Goal: Information Seeking & Learning: Learn about a topic

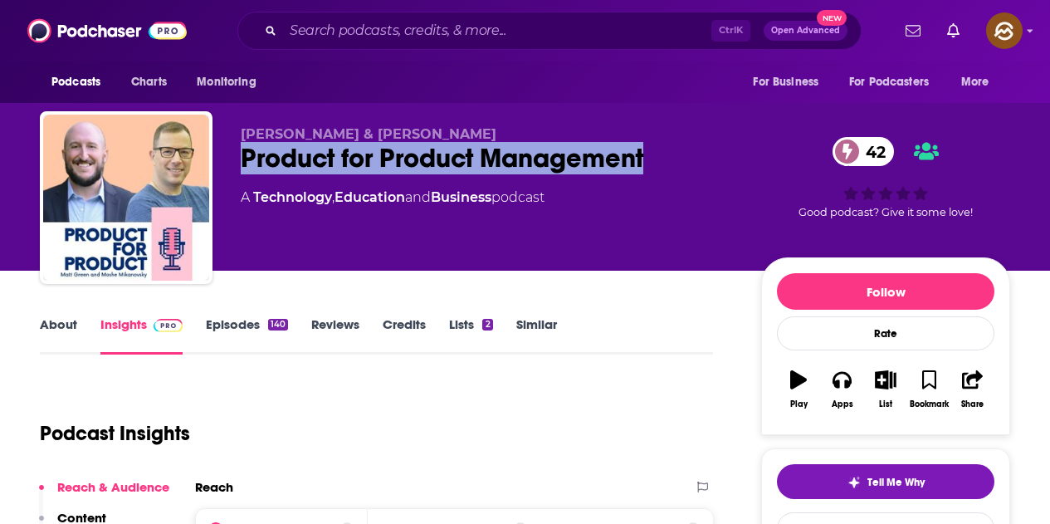
drag, startPoint x: 241, startPoint y: 156, endPoint x: 657, endPoint y: 161, distance: 416.0
click at [657, 161] on div "Product for Product Management 42" at bounding box center [488, 158] width 494 height 32
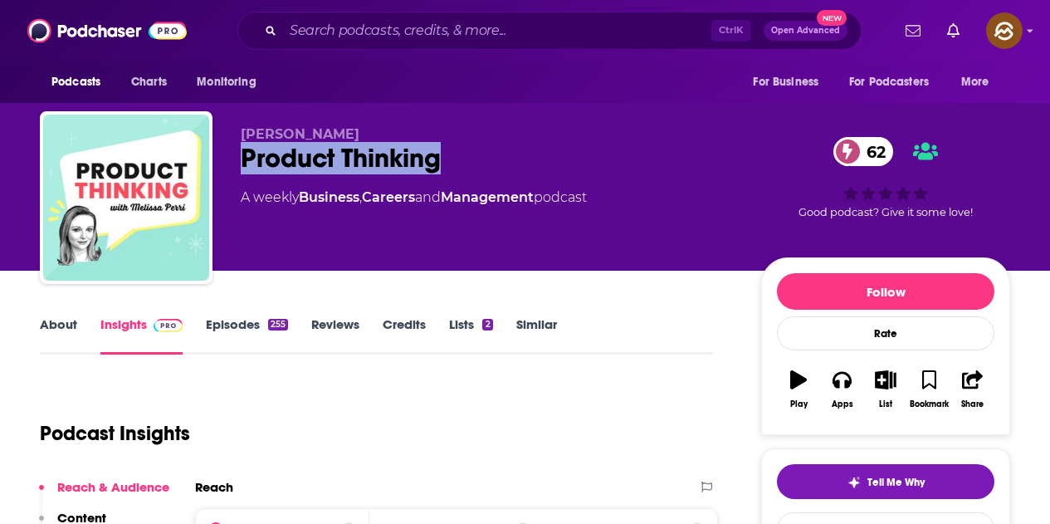
drag, startPoint x: 243, startPoint y: 159, endPoint x: 462, endPoint y: 164, distance: 218.4
click at [462, 164] on div "Product Thinking 62" at bounding box center [488, 158] width 494 height 32
click at [828, 396] on button "Apps" at bounding box center [841, 390] width 43 height 60
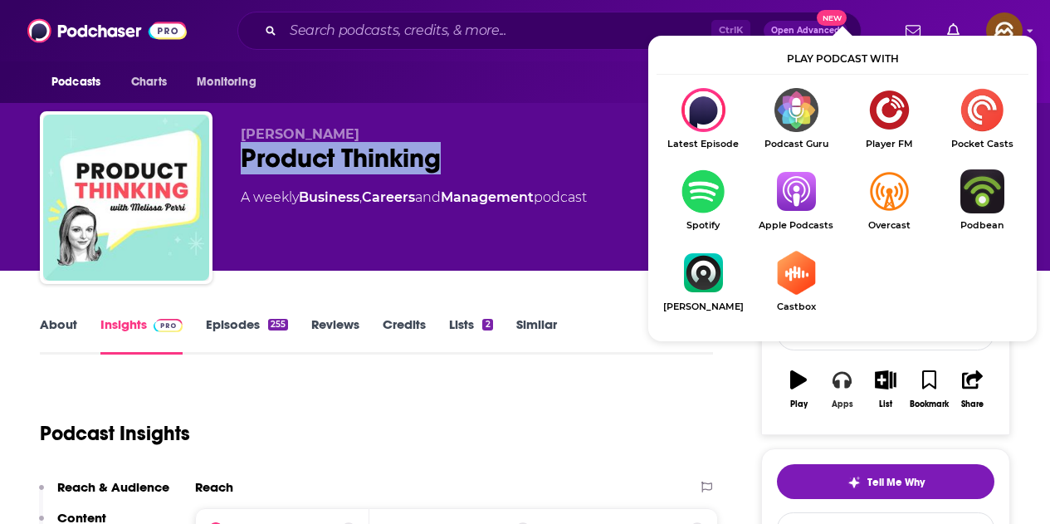
scroll to position [83, 0]
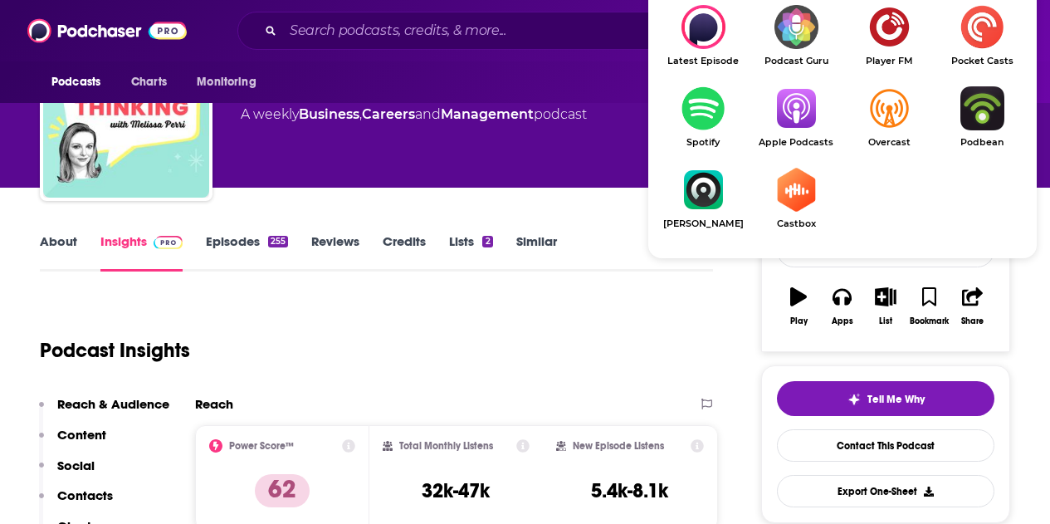
click at [808, 107] on img "Show Listen On dropdown" at bounding box center [796, 108] width 93 height 44
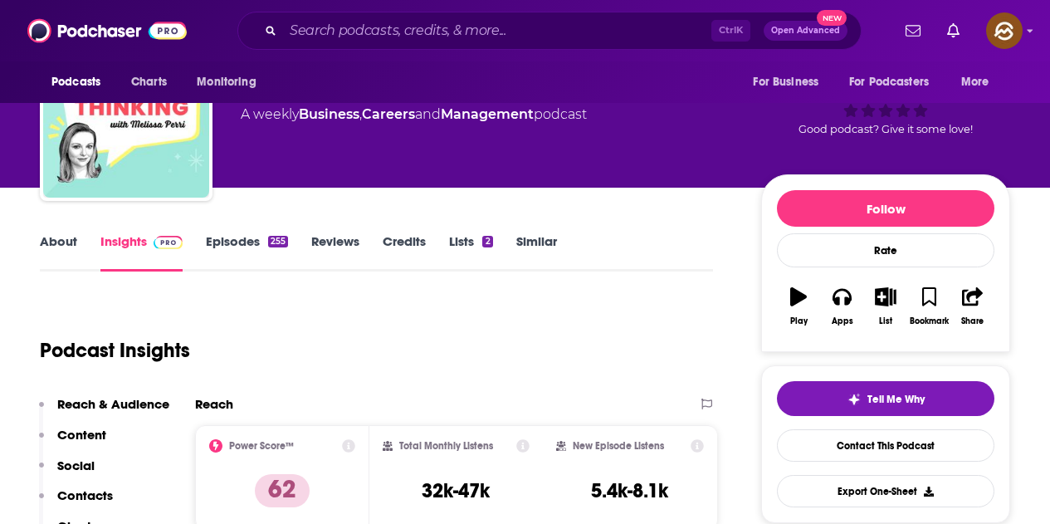
click at [256, 237] on link "Episodes 255" at bounding box center [247, 252] width 82 height 38
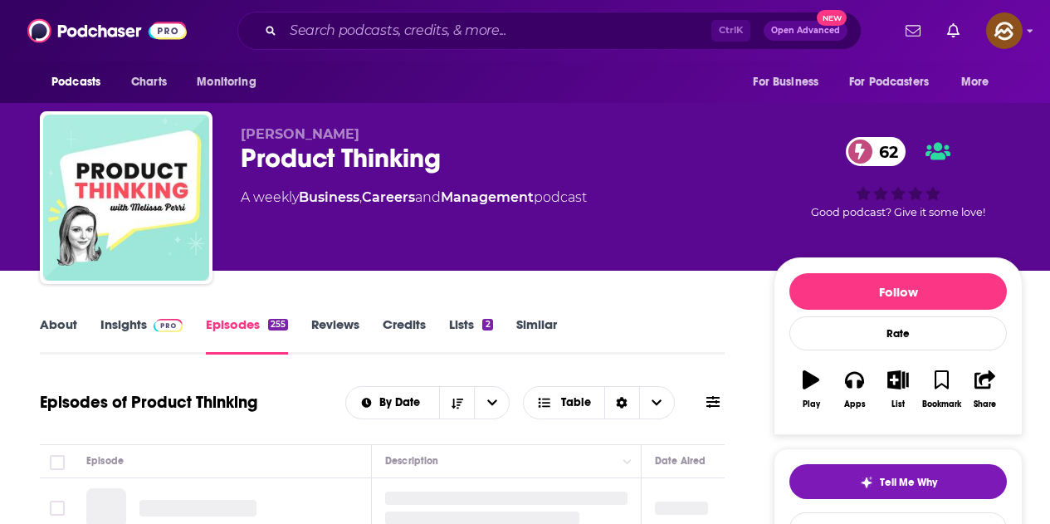
click at [713, 395] on icon at bounding box center [713, 401] width 13 height 13
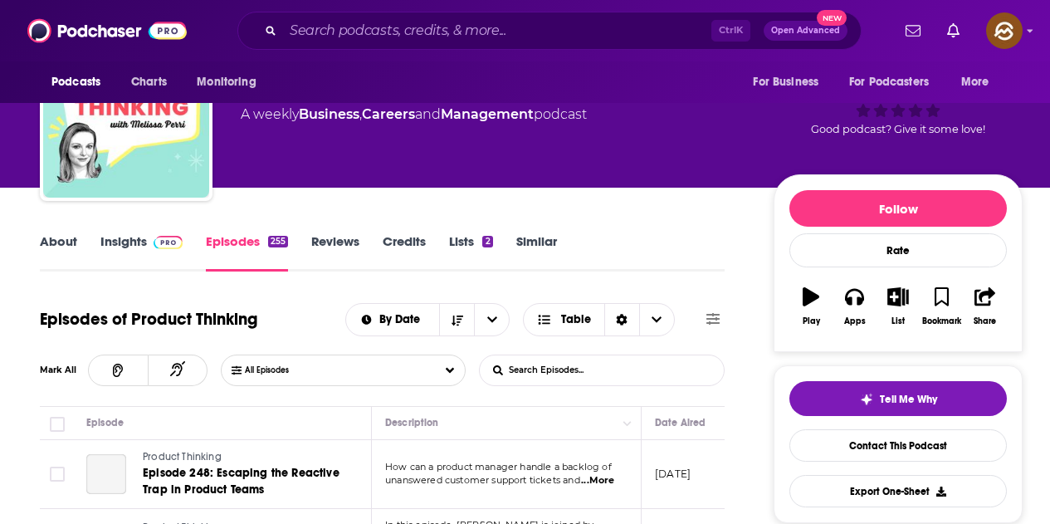
click at [548, 369] on input "List Search Input" at bounding box center [567, 370] width 174 height 30
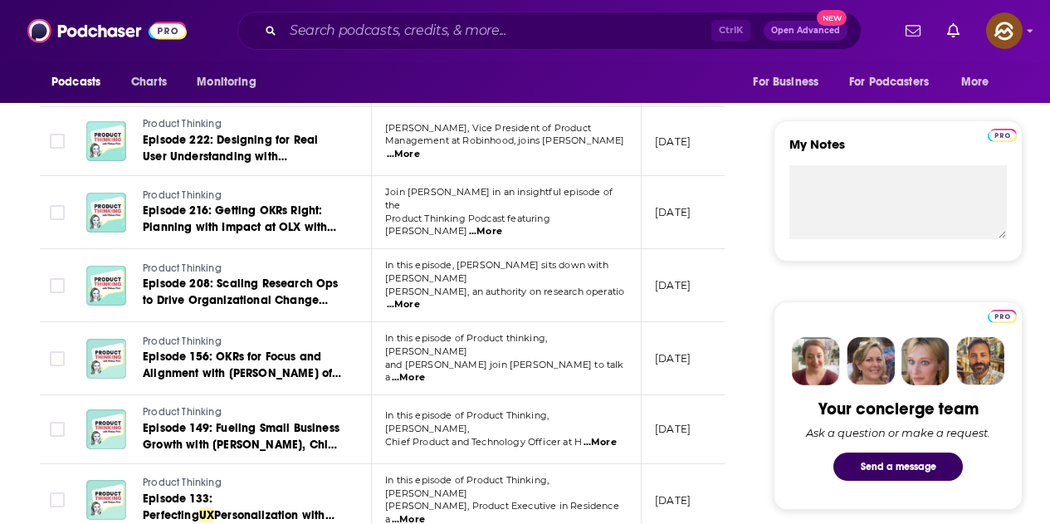
scroll to position [747, 0]
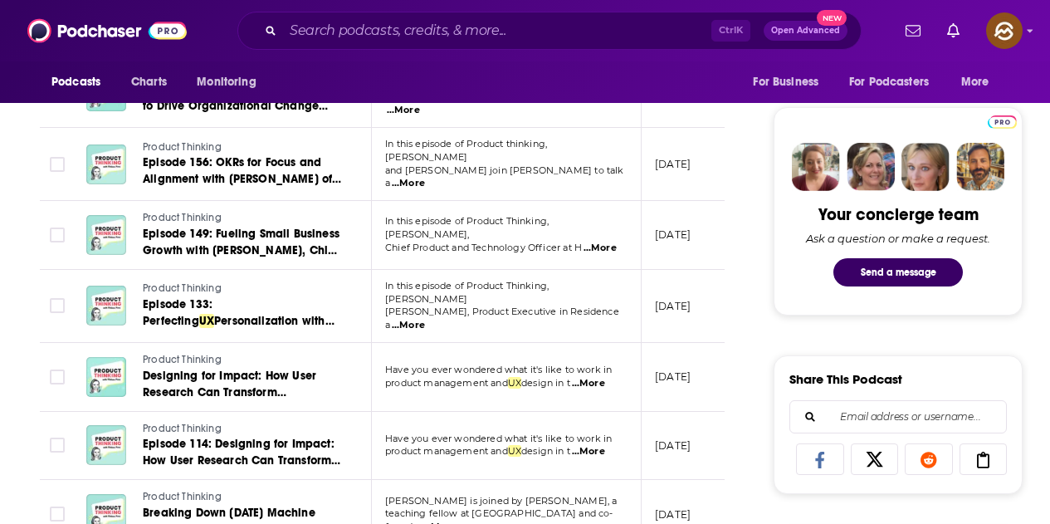
type input "ux"
click at [604, 291] on p "In this episode of Product Thinking, Michelle" at bounding box center [506, 293] width 242 height 27
click at [425, 319] on span "...More" at bounding box center [408, 325] width 33 height 13
click at [443, 412] on td "Have you ever wondered what it's like to work in product management and UX desi…" at bounding box center [507, 446] width 270 height 69
click at [601, 377] on span "...More" at bounding box center [588, 383] width 33 height 13
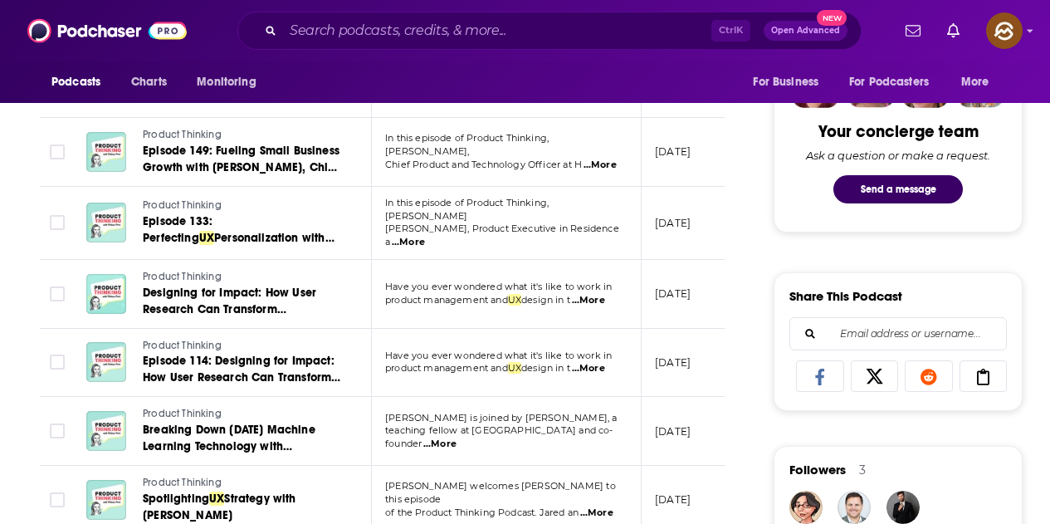
scroll to position [913, 0]
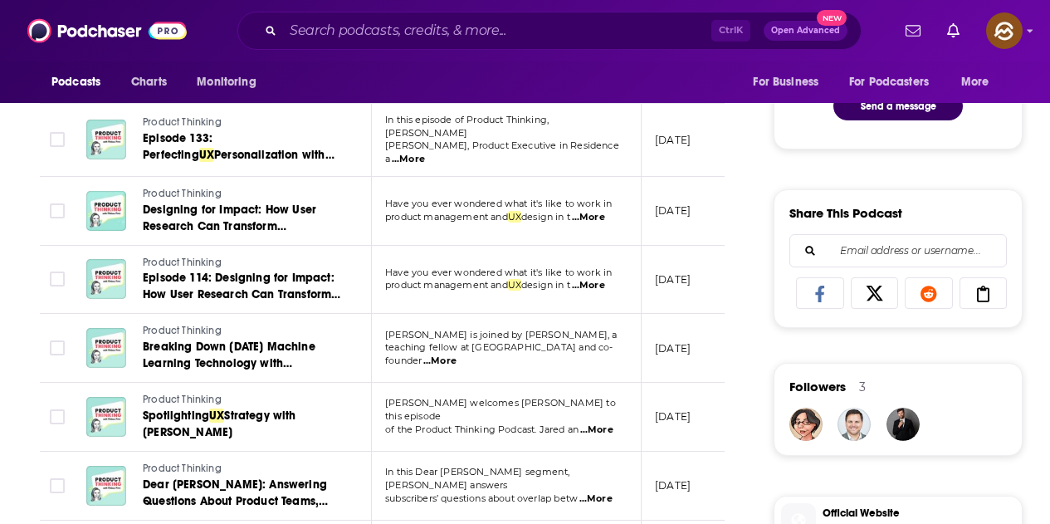
click at [593, 423] on span "...More" at bounding box center [596, 429] width 33 height 13
click at [750, 330] on div "About Insights Episodes 255 Reviews Credits Lists 2 Similar Episodes of Product…" at bounding box center [393, 490] width 761 height 2179
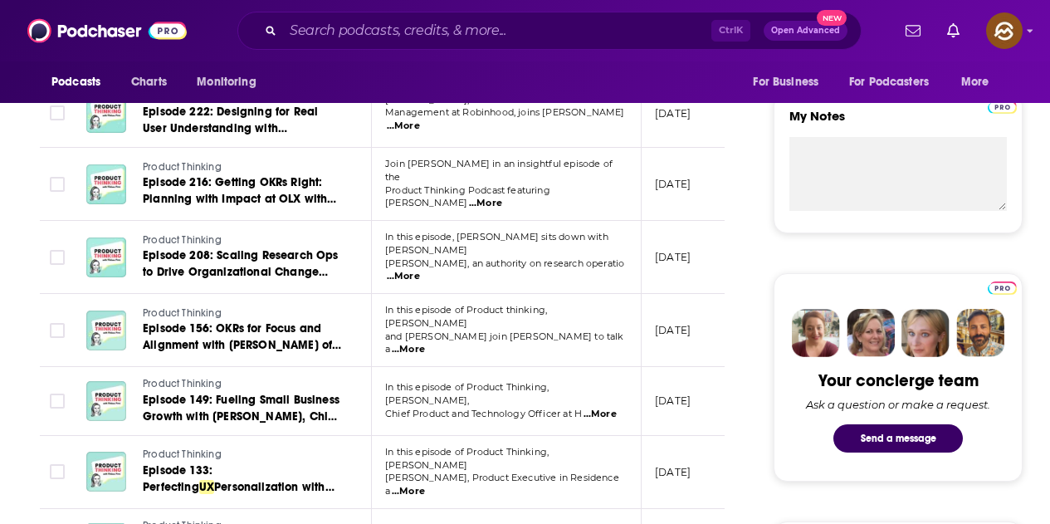
scroll to position [830, 0]
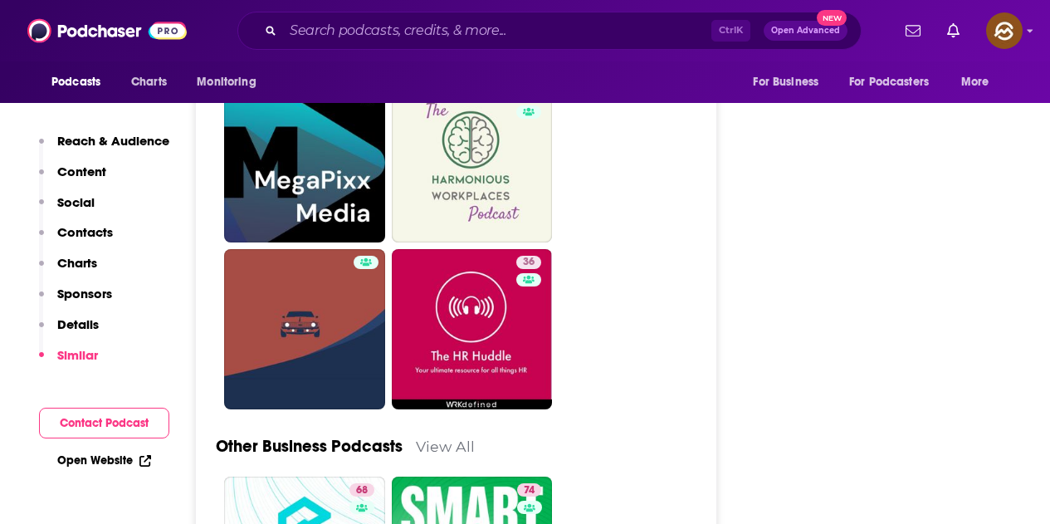
scroll to position [4816, 0]
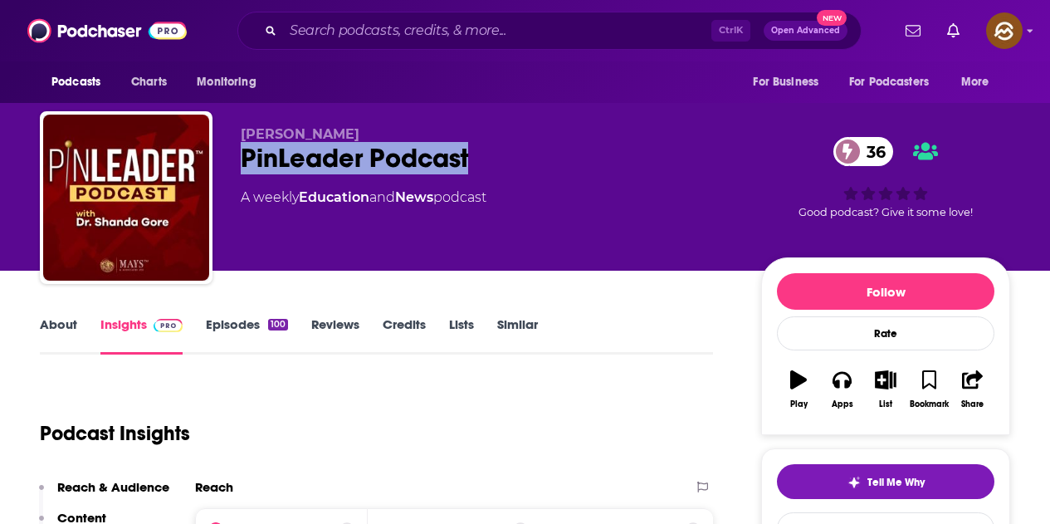
click at [263, 329] on link "Episodes 100" at bounding box center [247, 335] width 82 height 38
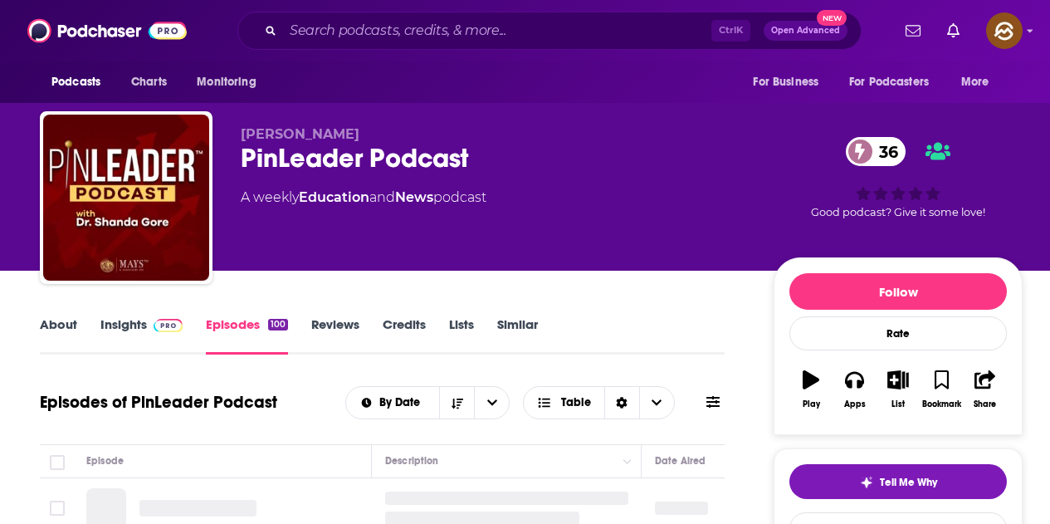
drag, startPoint x: 239, startPoint y: 133, endPoint x: 397, endPoint y: 134, distance: 157.8
click at [397, 134] on div "Dr. Shanda Gore PinLeader Podcast 36 A weekly Education and News podcast 36 Goo…" at bounding box center [531, 200] width 983 height 179
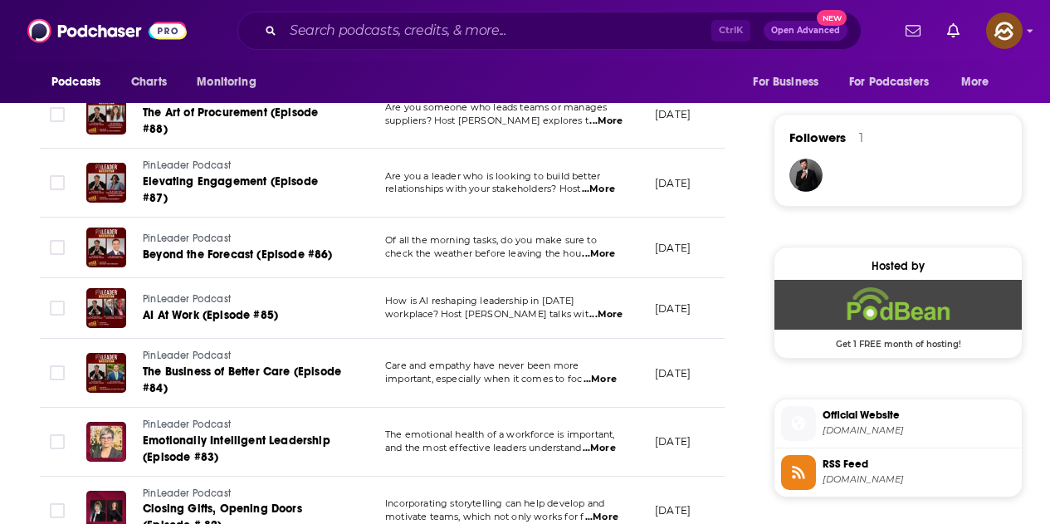
scroll to position [1245, 0]
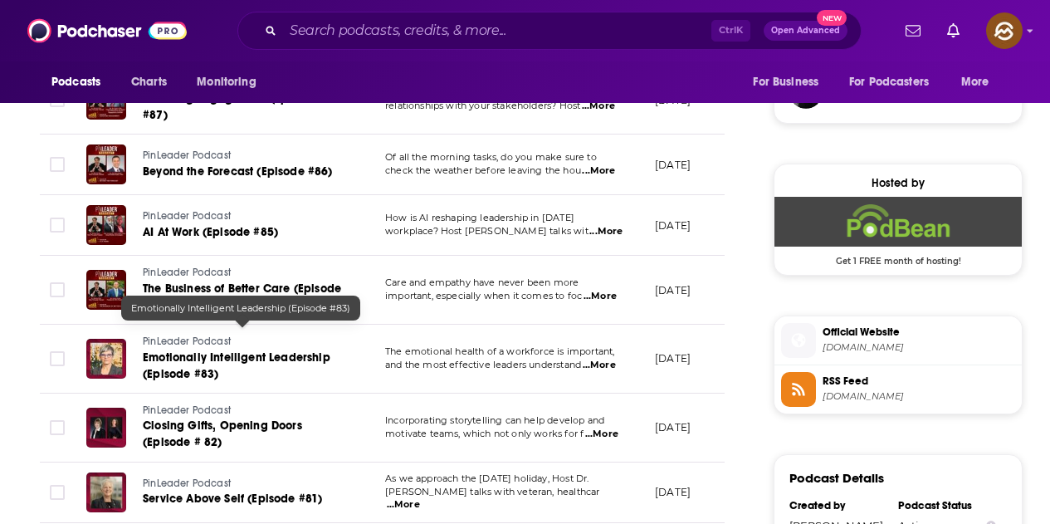
click at [247, 350] on span "Emotionally Intelligent Leadership (Episode #83)" at bounding box center [237, 365] width 188 height 31
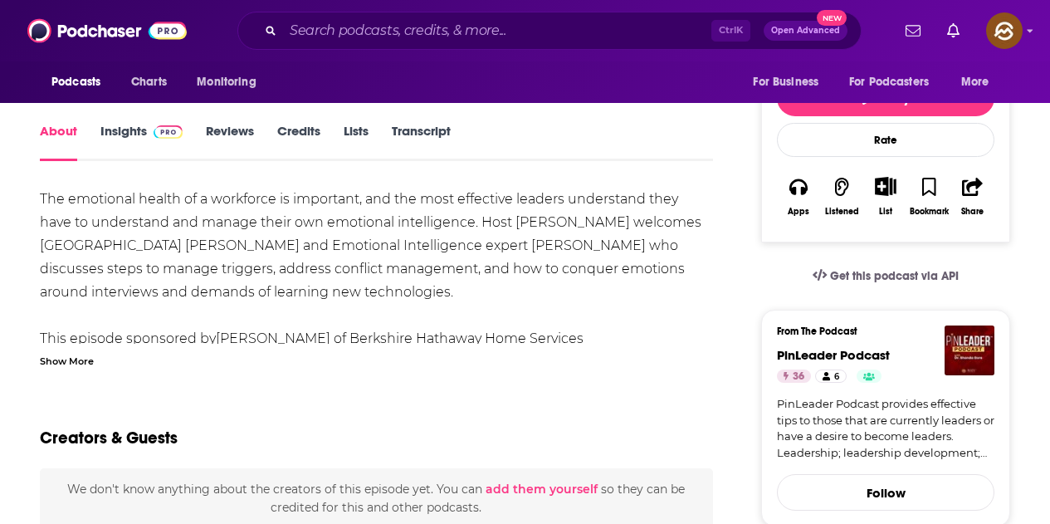
scroll to position [166, 0]
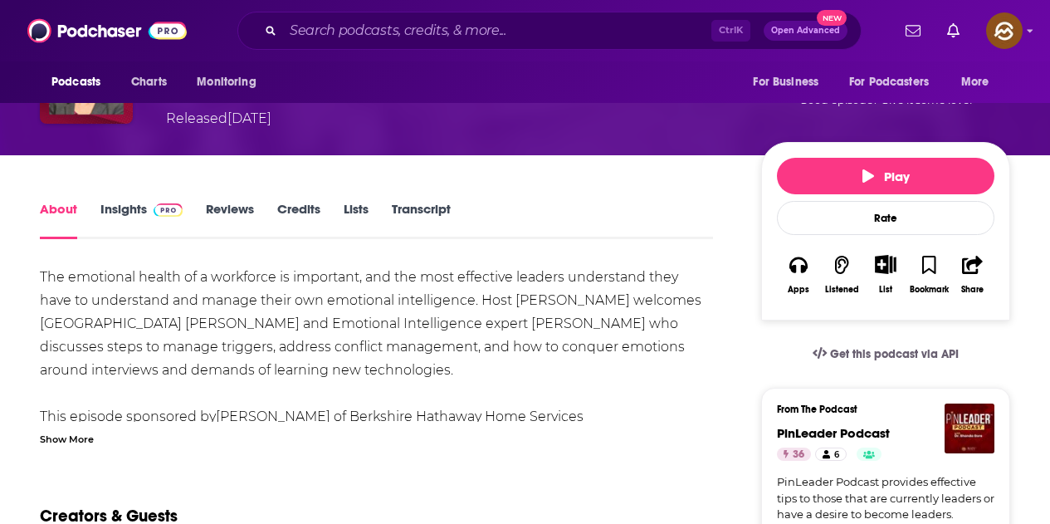
click at [139, 222] on link "Insights" at bounding box center [141, 220] width 82 height 38
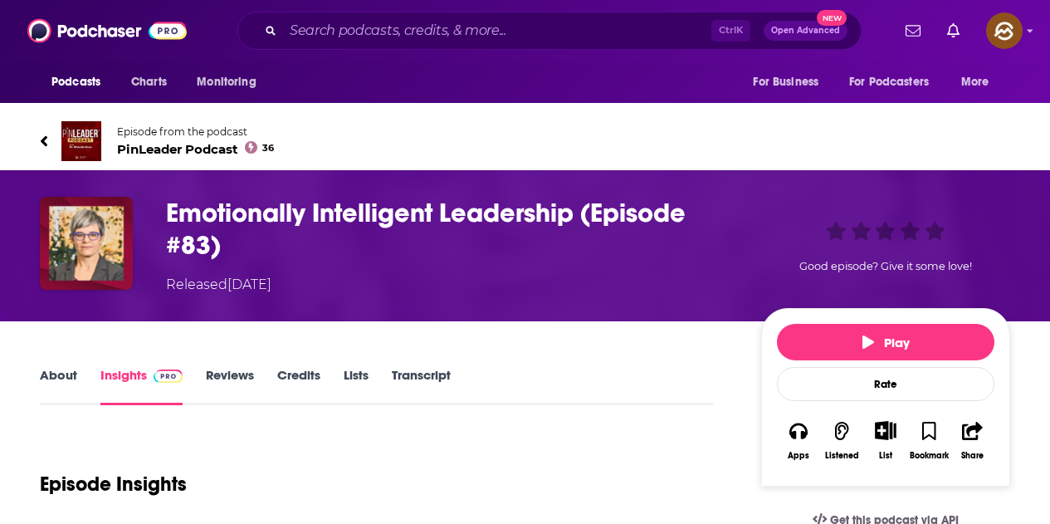
click at [124, 144] on span "PinLeader Podcast 36" at bounding box center [195, 149] width 157 height 16
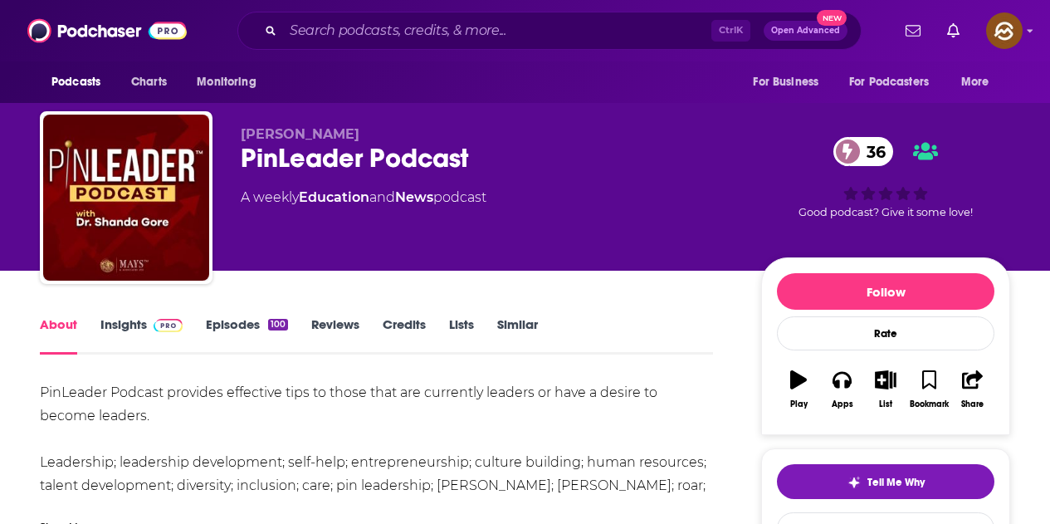
click at [133, 330] on link "Insights" at bounding box center [141, 335] width 82 height 38
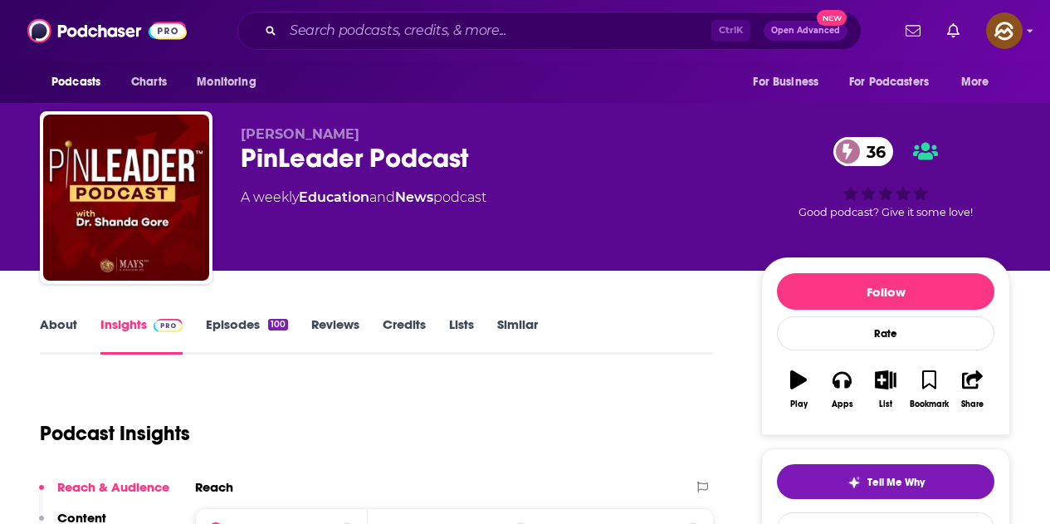
click at [350, 132] on span "Dr. Shanda Gore" at bounding box center [300, 134] width 119 height 16
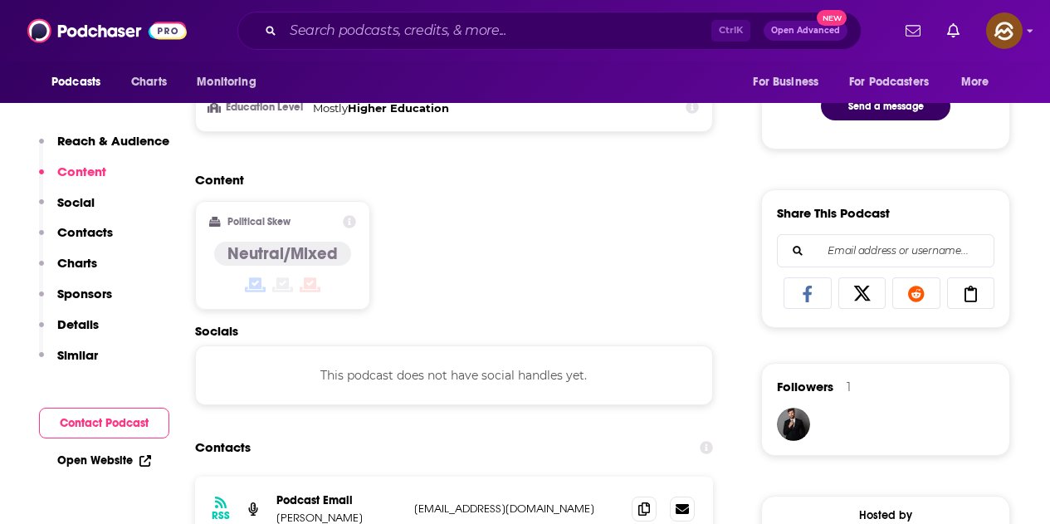
scroll to position [1245, 0]
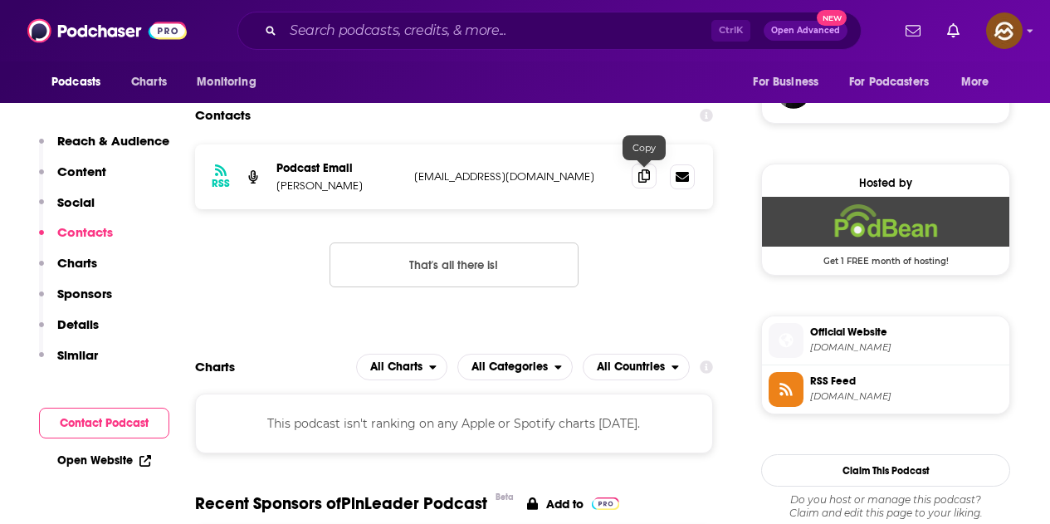
click at [637, 183] on span at bounding box center [644, 176] width 25 height 25
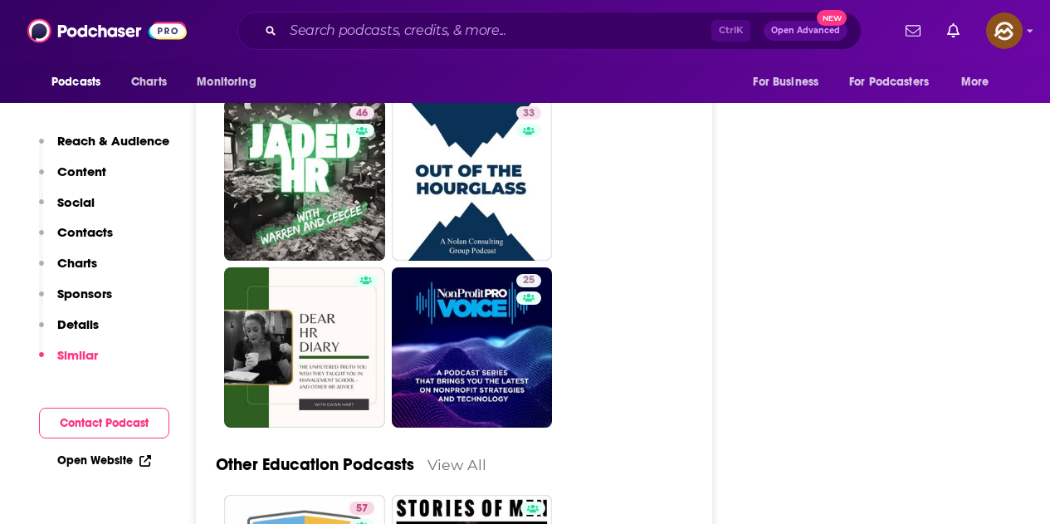
scroll to position [3985, 0]
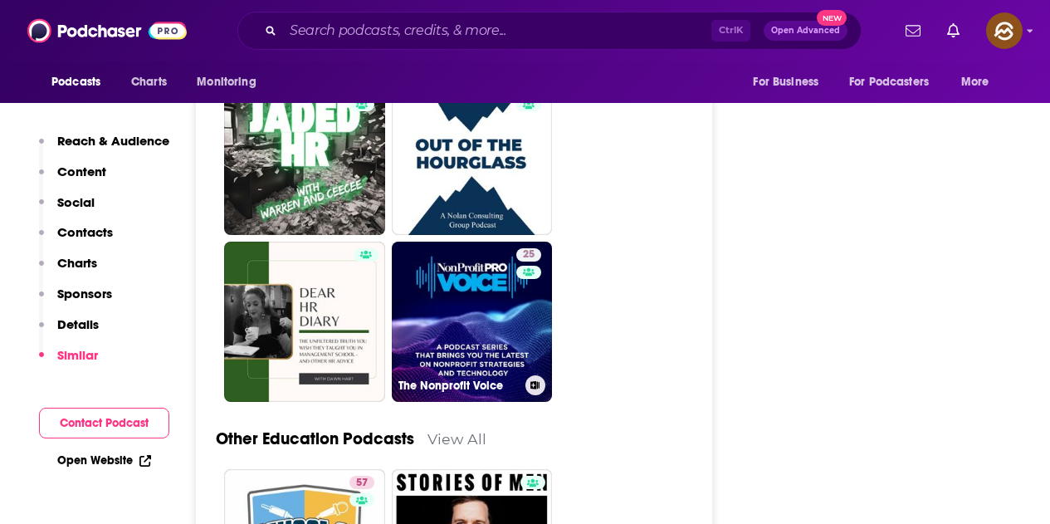
drag, startPoint x: 511, startPoint y: 325, endPoint x: 512, endPoint y: 313, distance: 11.7
click at [511, 325] on link "25 The Nonprofit Voice" at bounding box center [472, 322] width 161 height 161
type input "https://www.podchaser.com/podcasts/the-nonprofit-voice-1325090"
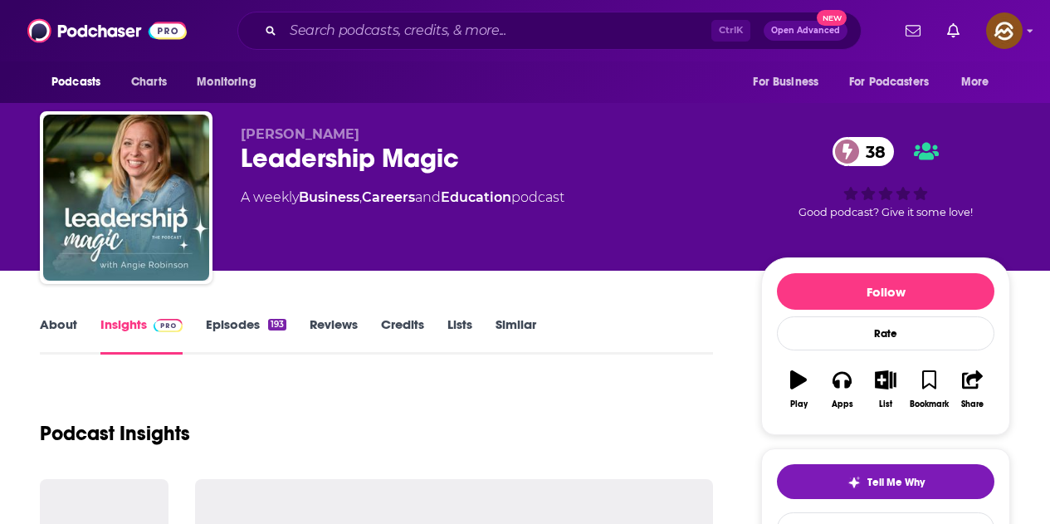
click at [252, 326] on link "Episodes 193" at bounding box center [246, 335] width 81 height 38
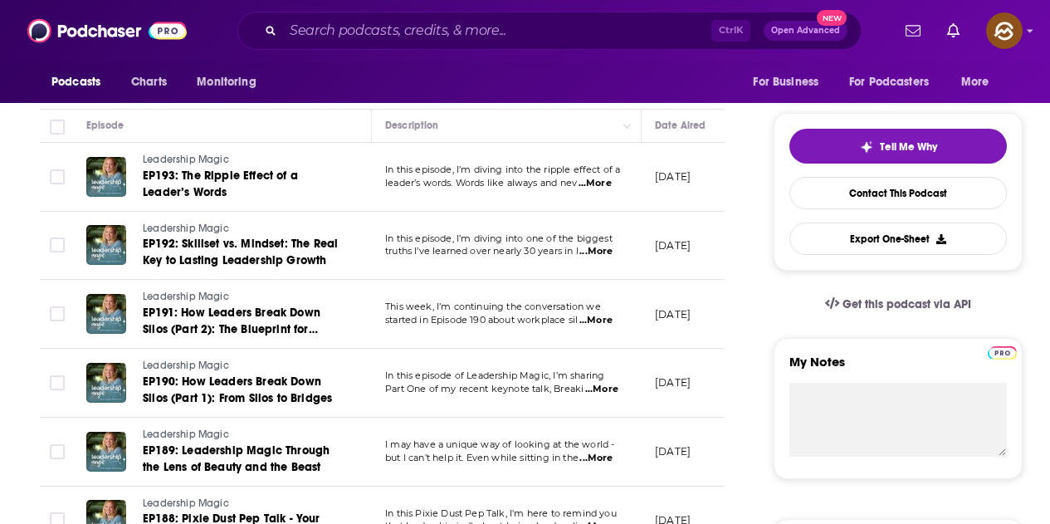
scroll to position [332, 0]
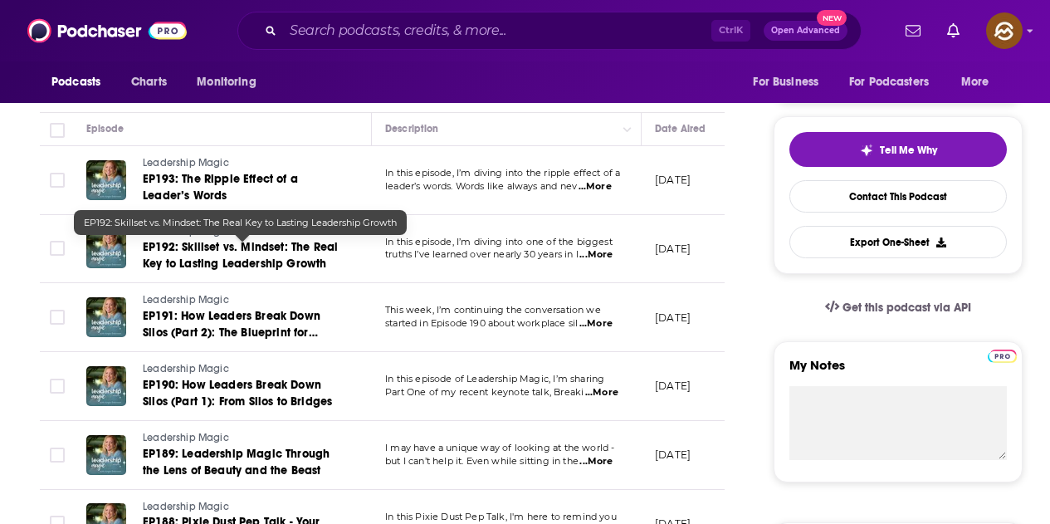
click at [307, 255] on span "EP192: Skillset vs. Mindset: The Real Key to Lasting Leadership Growth" at bounding box center [240, 255] width 195 height 31
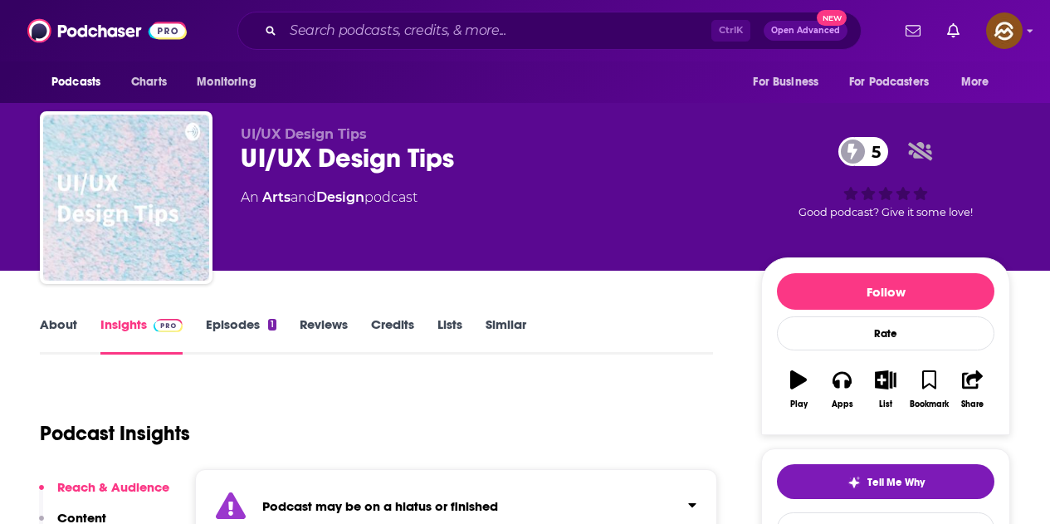
scroll to position [249, 0]
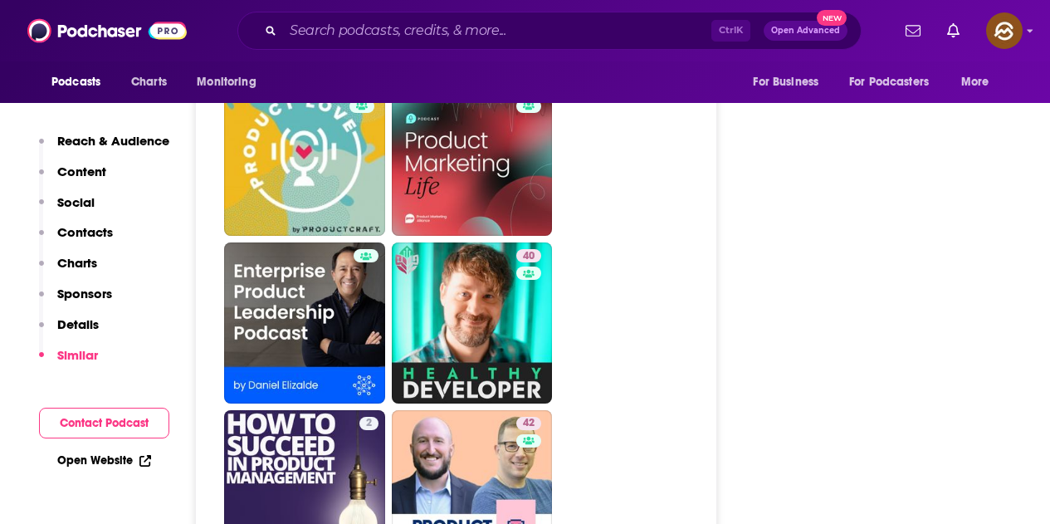
scroll to position [4400, 0]
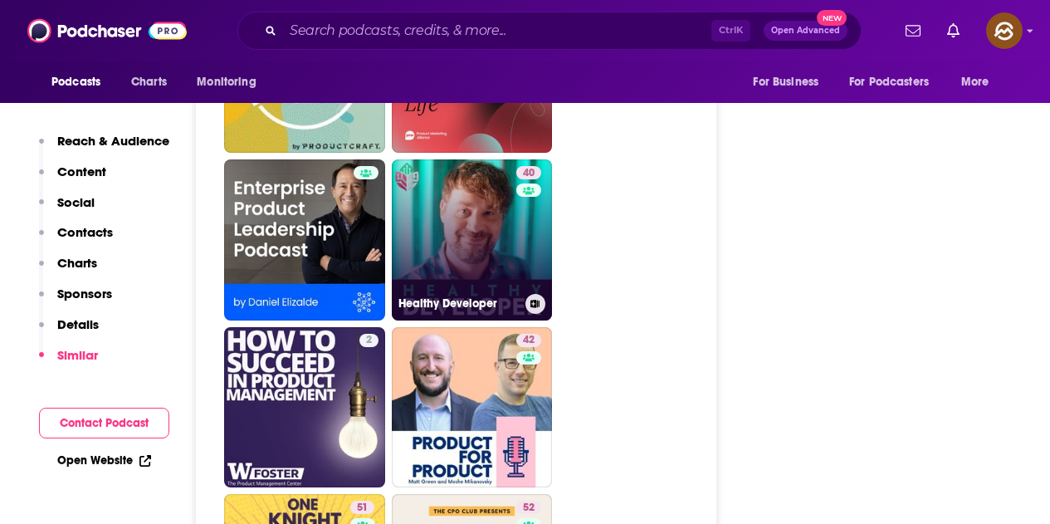
click at [476, 296] on h3 "Healthy Developer" at bounding box center [459, 303] width 120 height 14
type input "https://www.podchaser.com/podcasts/healthy-developer-584082"
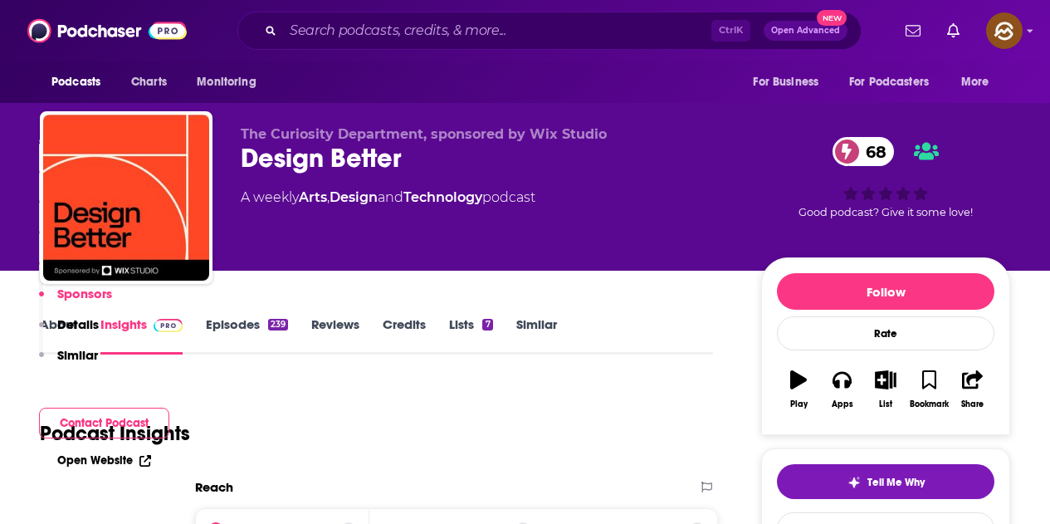
scroll to position [4899, 0]
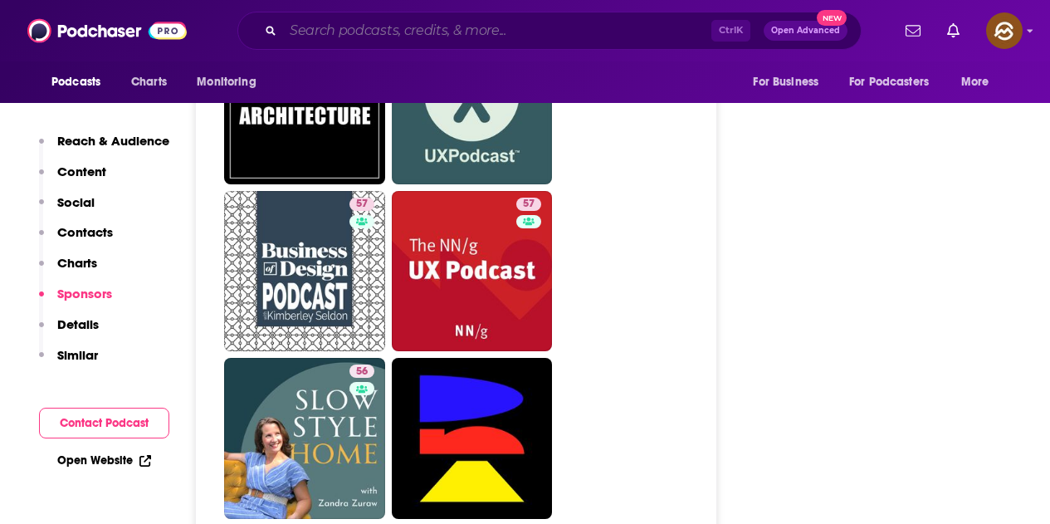
click at [391, 41] on input "Search podcasts, credits, & more..." at bounding box center [497, 30] width 428 height 27
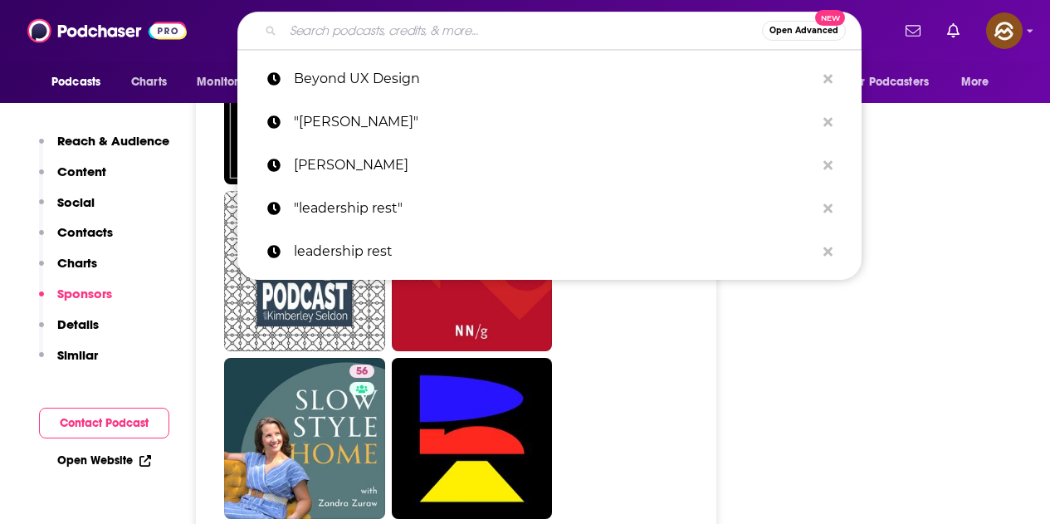
paste input "Y Combinator Startup Podcast"
type input "Y Combinator Startup Podcast"
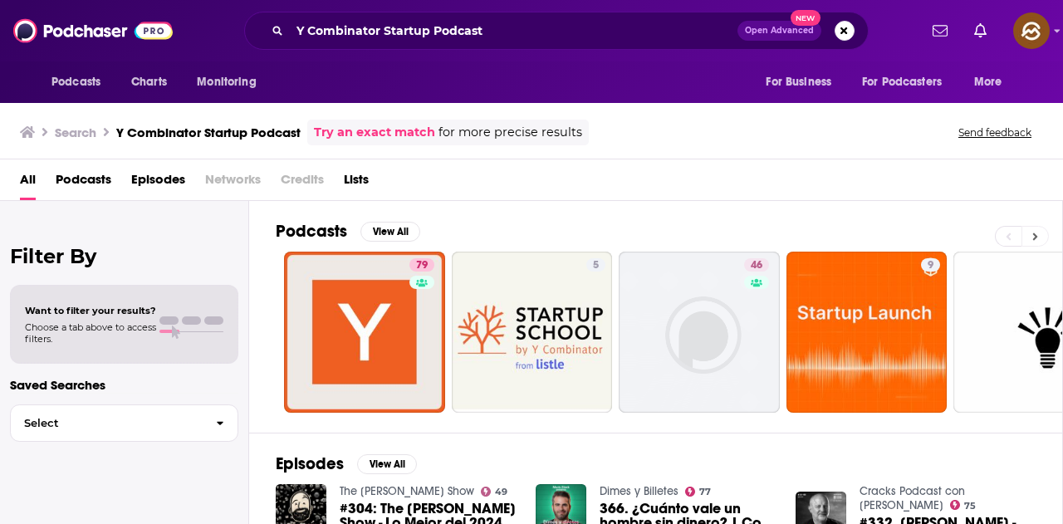
click at [1041, 237] on button at bounding box center [1034, 236] width 27 height 21
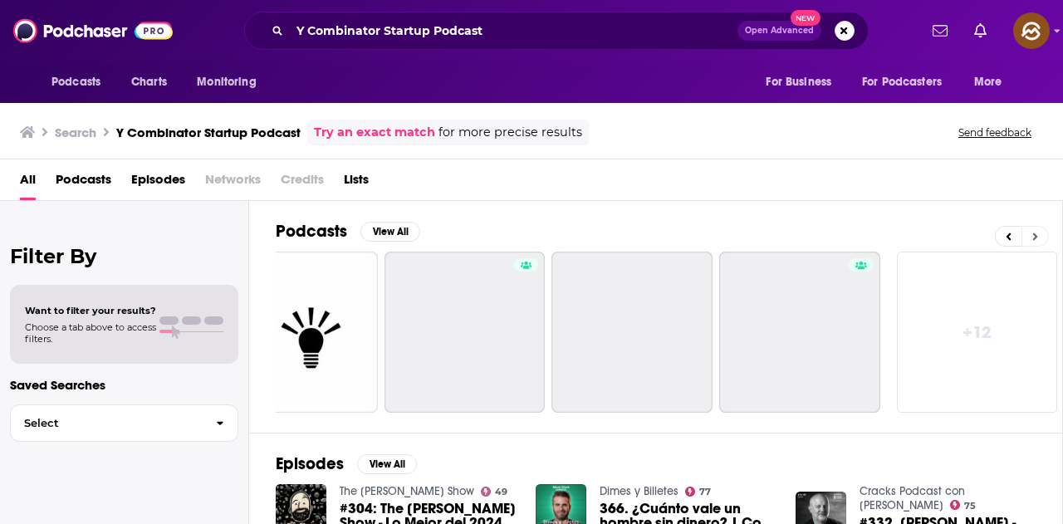
scroll to position [0, 738]
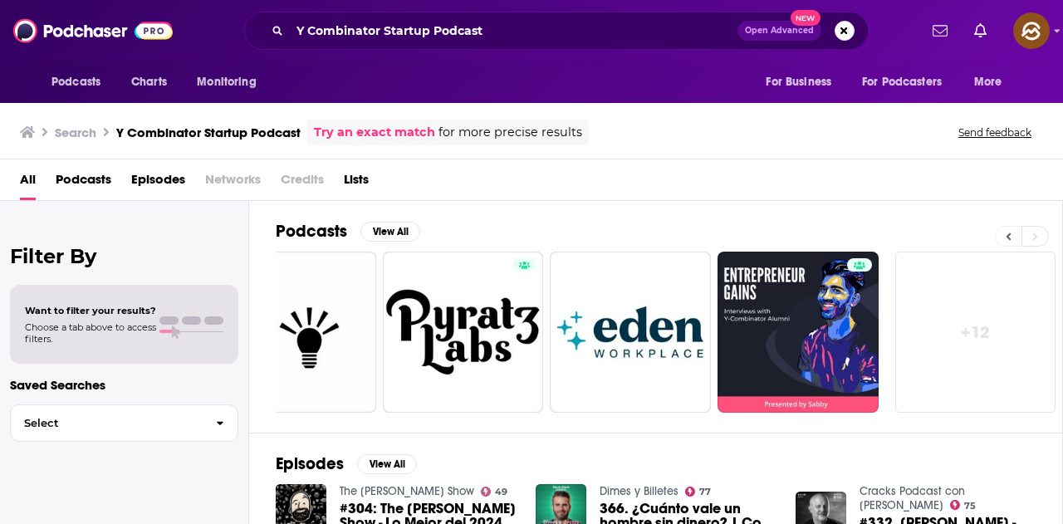
click at [1004, 238] on button at bounding box center [1008, 236] width 27 height 21
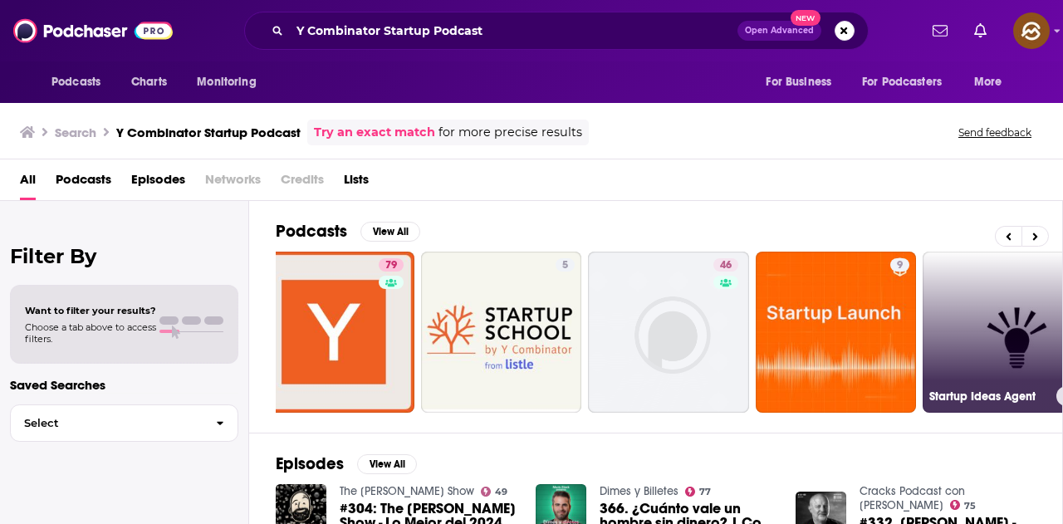
scroll to position [0, 0]
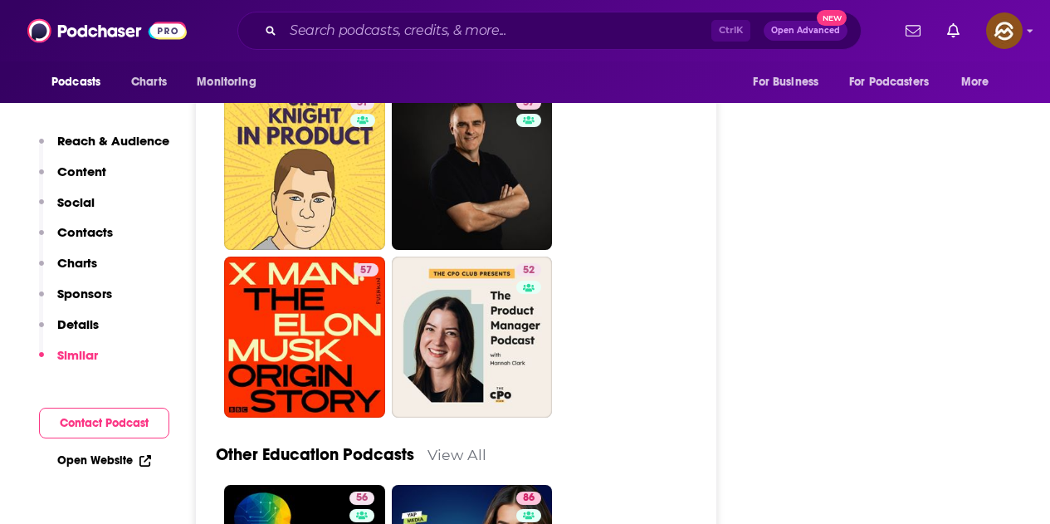
scroll to position [5812, 0]
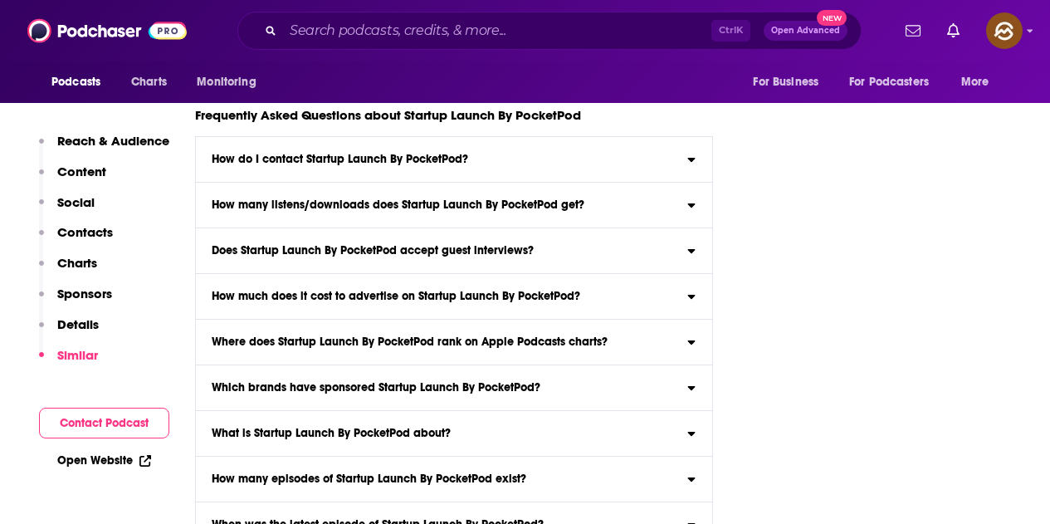
scroll to position [7472, 0]
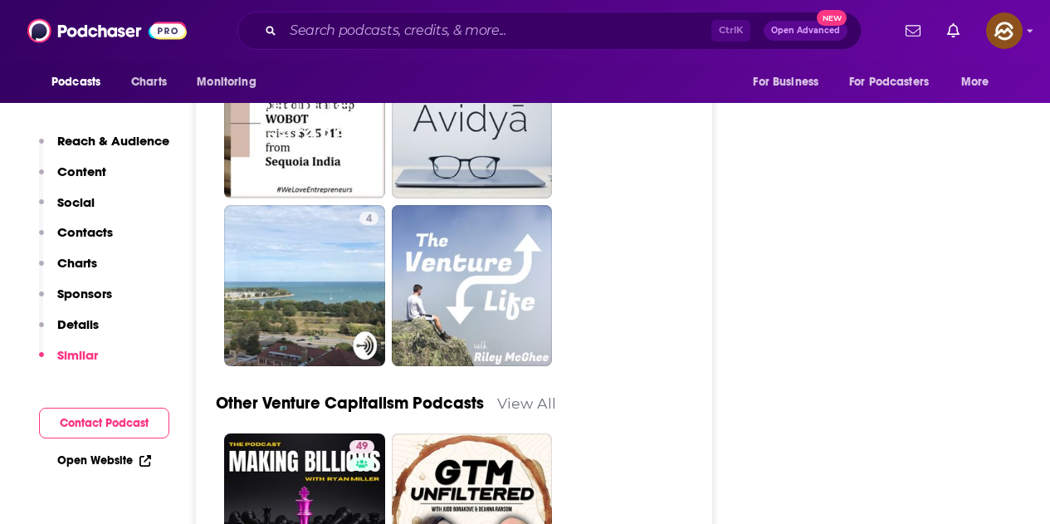
scroll to position [4234, 0]
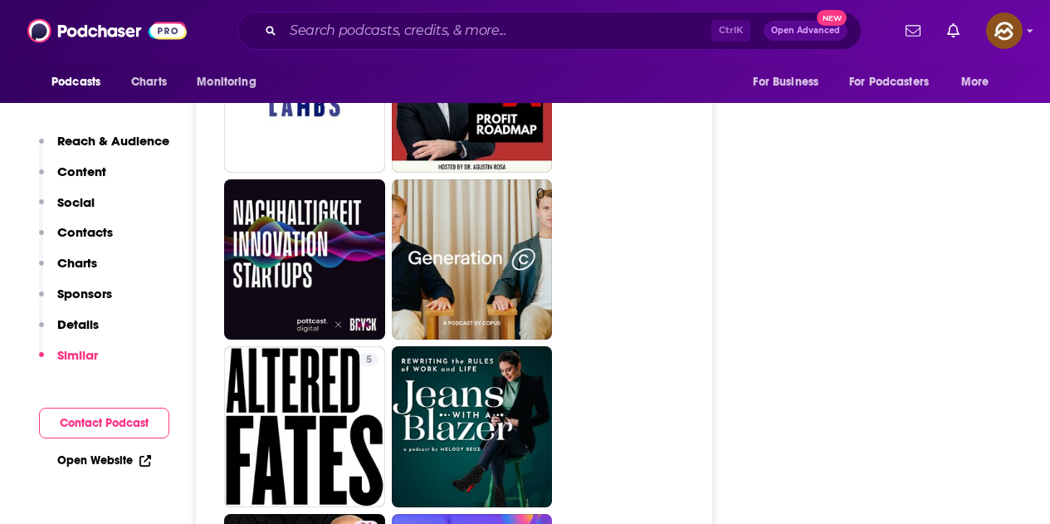
scroll to position [4317, 0]
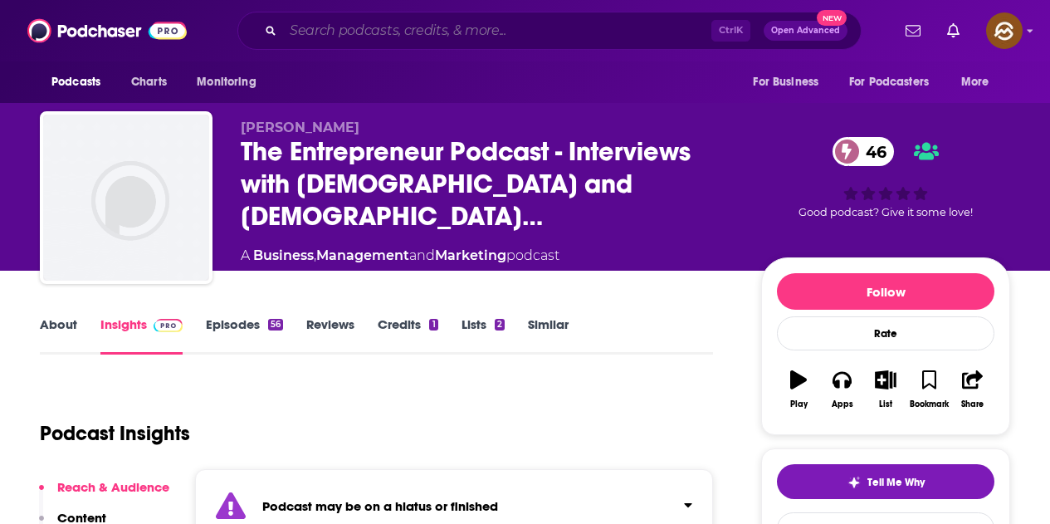
click at [437, 24] on input "Search podcasts, credits, & more..." at bounding box center [497, 30] width 428 height 27
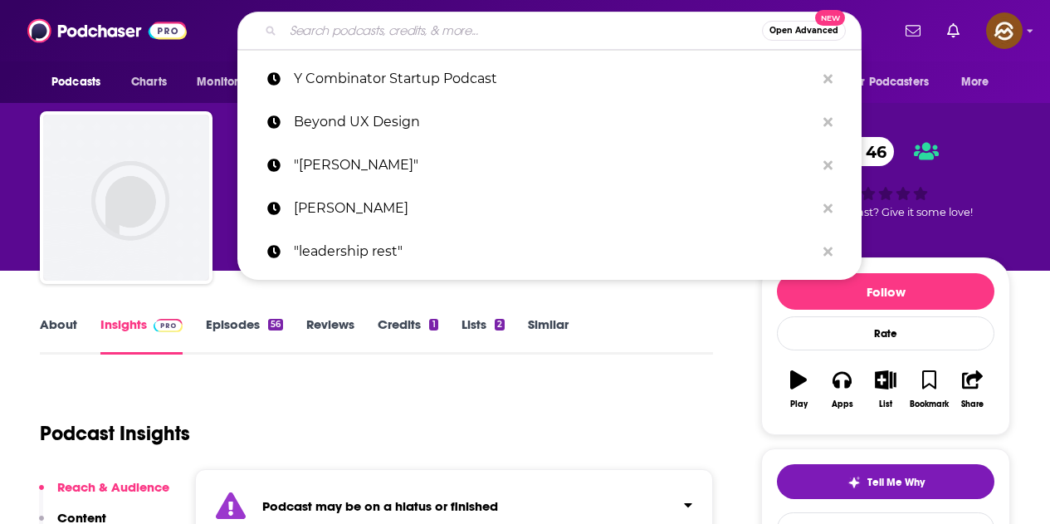
paste input "Creative storytelling in tech"
type input "Creative storytelling in tech"
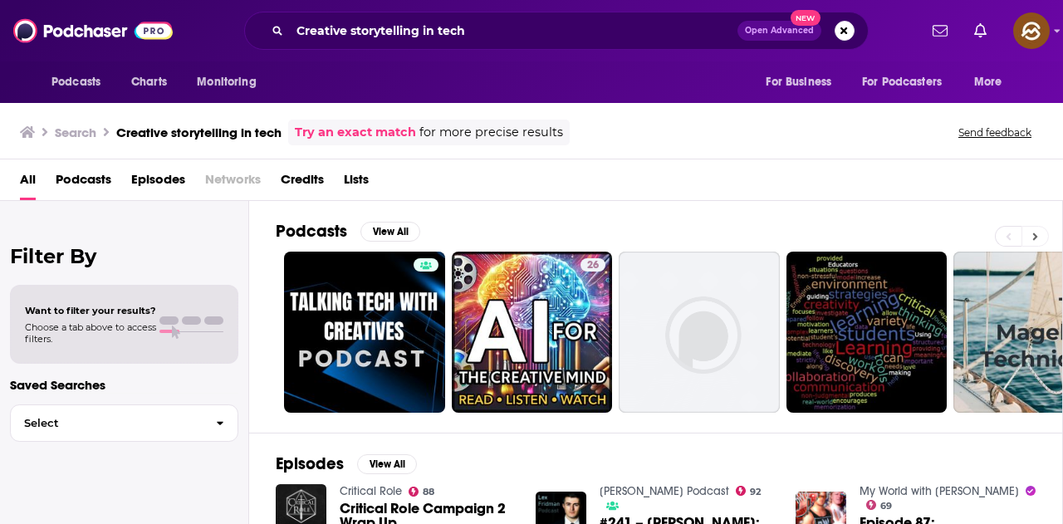
click at [1040, 239] on button at bounding box center [1034, 236] width 27 height 21
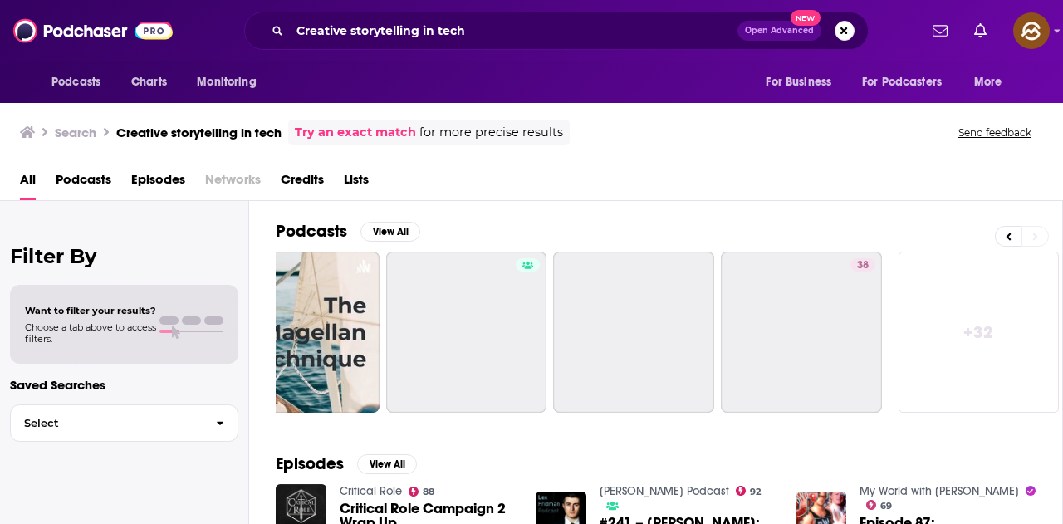
scroll to position [0, 738]
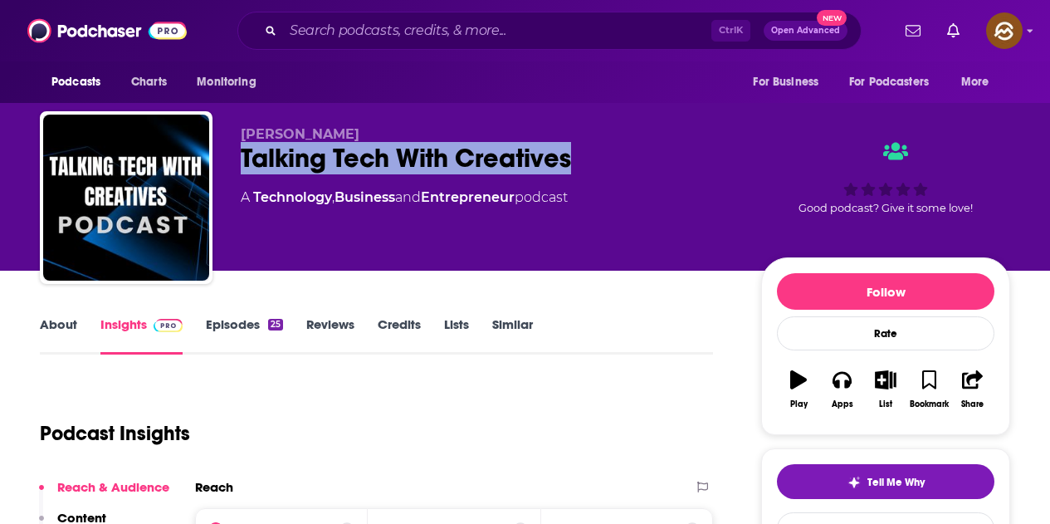
drag, startPoint x: 238, startPoint y: 167, endPoint x: 586, endPoint y: 157, distance: 348.0
click at [586, 157] on div "Stella Oni Talking Tech With Creatives A Technology , Business and Entrepreneur…" at bounding box center [525, 200] width 971 height 179
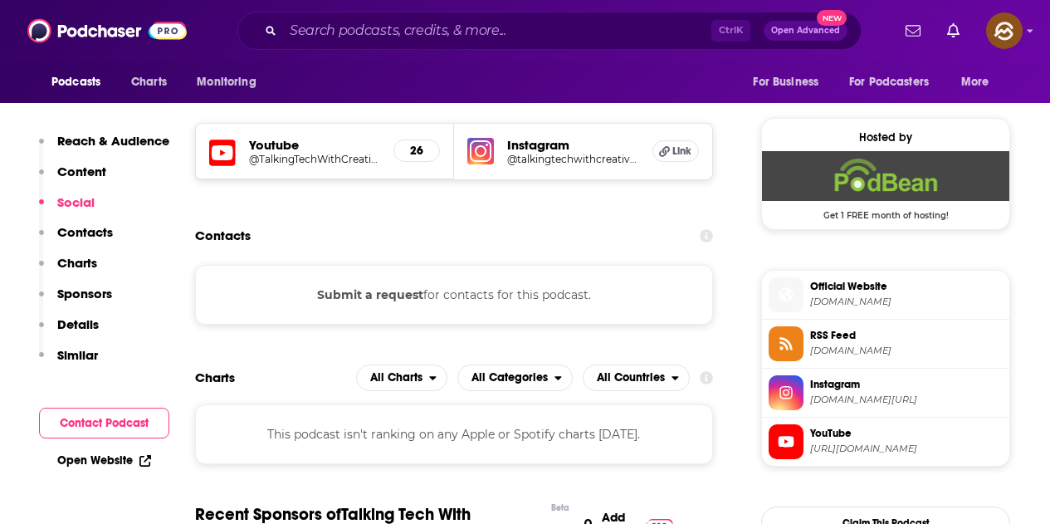
scroll to position [1162, 0]
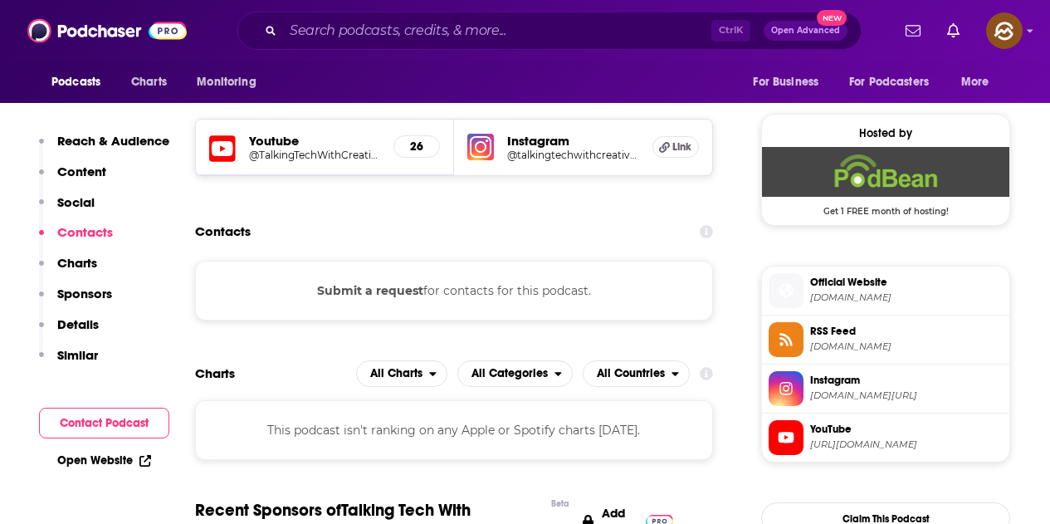
drag, startPoint x: 199, startPoint y: 143, endPoint x: 250, endPoint y: 115, distance: 57.6
click at [252, 115] on div "Socials Youtube @TalkingTechWithCreatives 26 Instagram @talkingtechwithcreative…" at bounding box center [454, 125] width 518 height 102
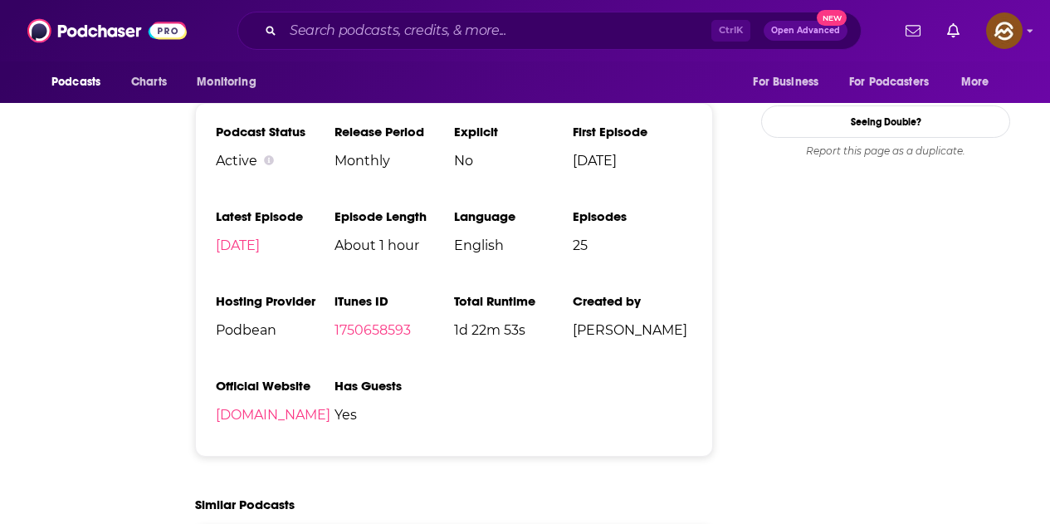
scroll to position [0, 0]
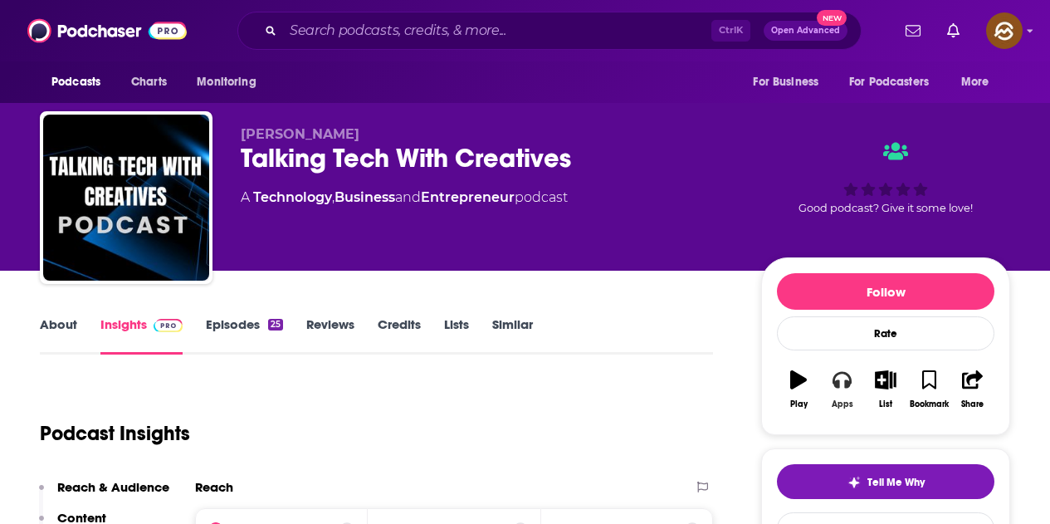
click at [852, 399] on div "Apps" at bounding box center [843, 404] width 22 height 10
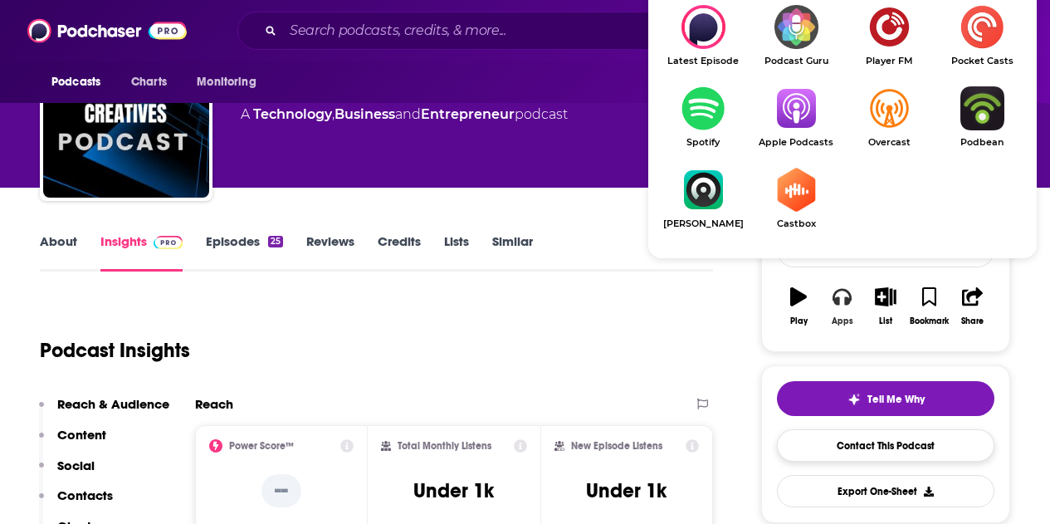
scroll to position [166, 0]
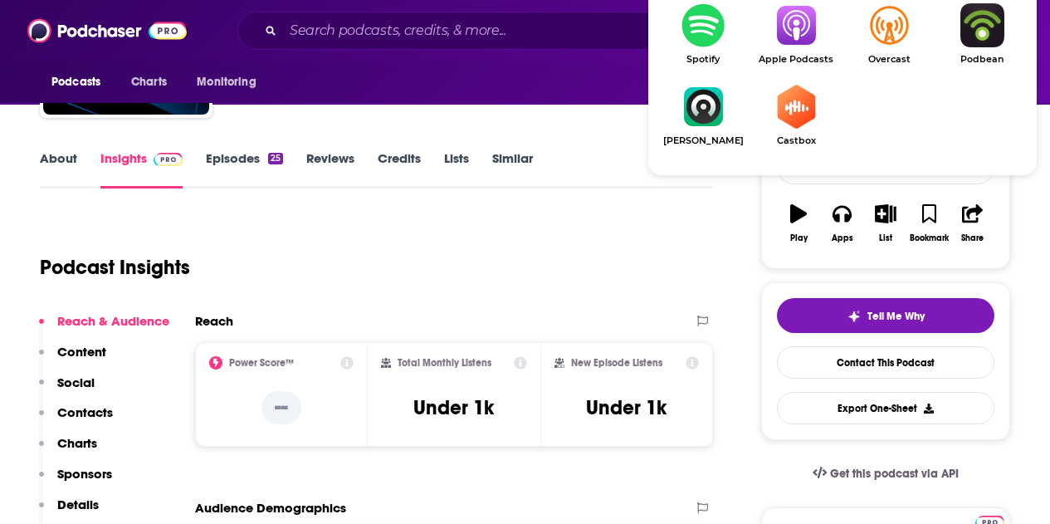
click at [799, 45] on img "Show Listen On dropdown" at bounding box center [796, 25] width 93 height 44
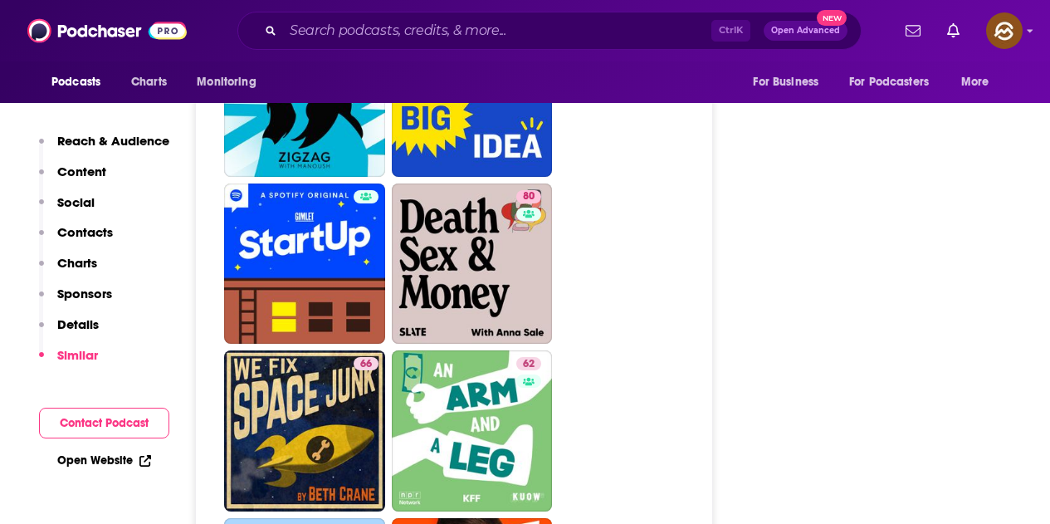
scroll to position [3902, 0]
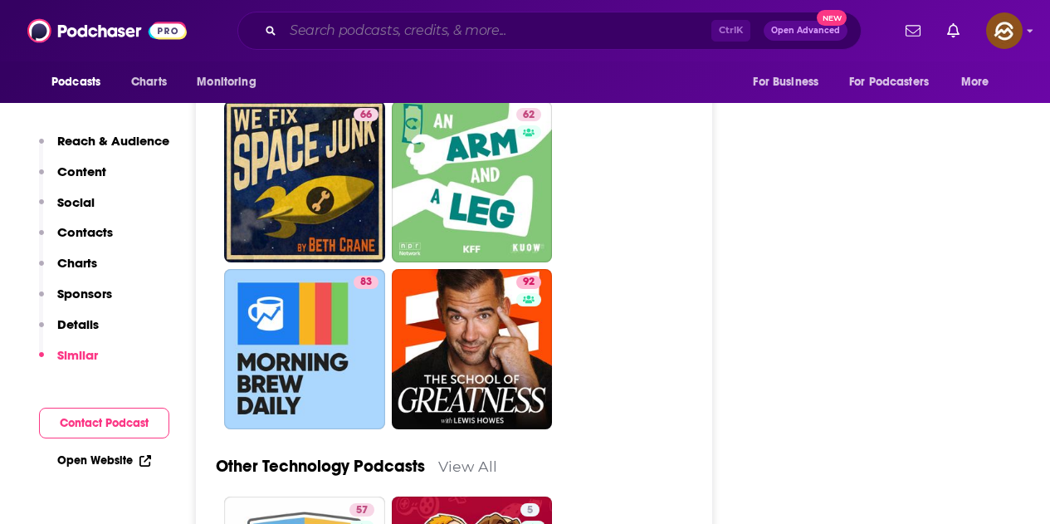
click at [528, 42] on input "Search podcasts, credits, & more..." at bounding box center [497, 30] width 428 height 27
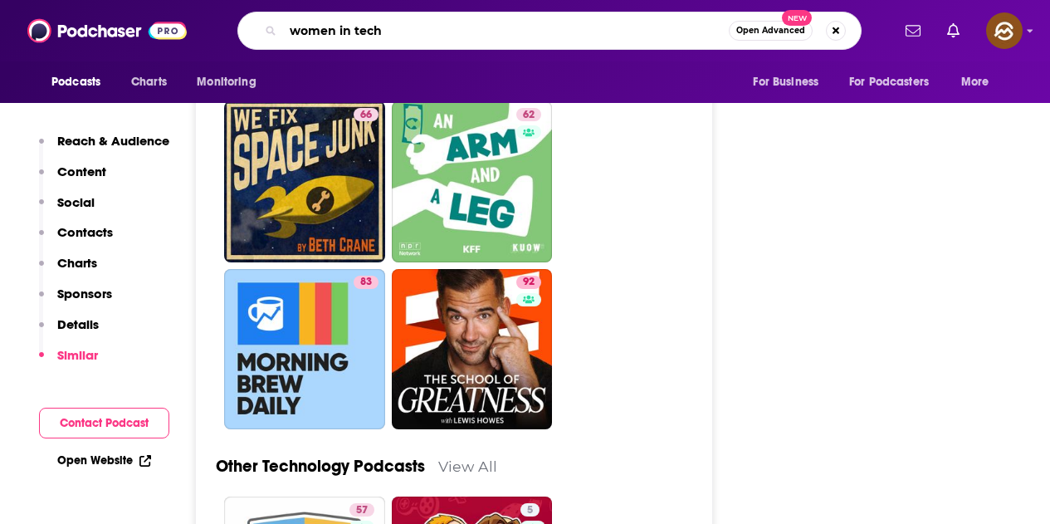
type input "women in tech"
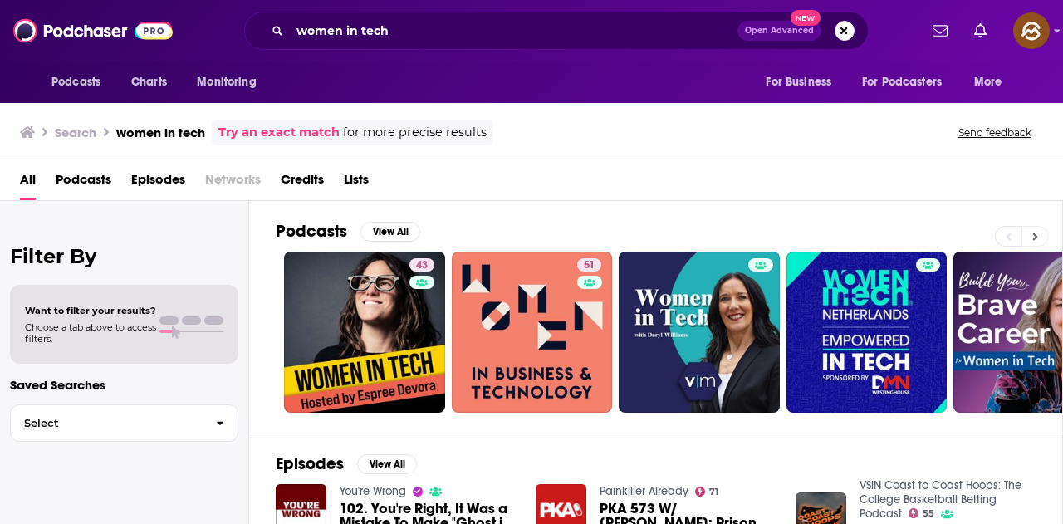
click at [1030, 235] on button at bounding box center [1034, 236] width 27 height 21
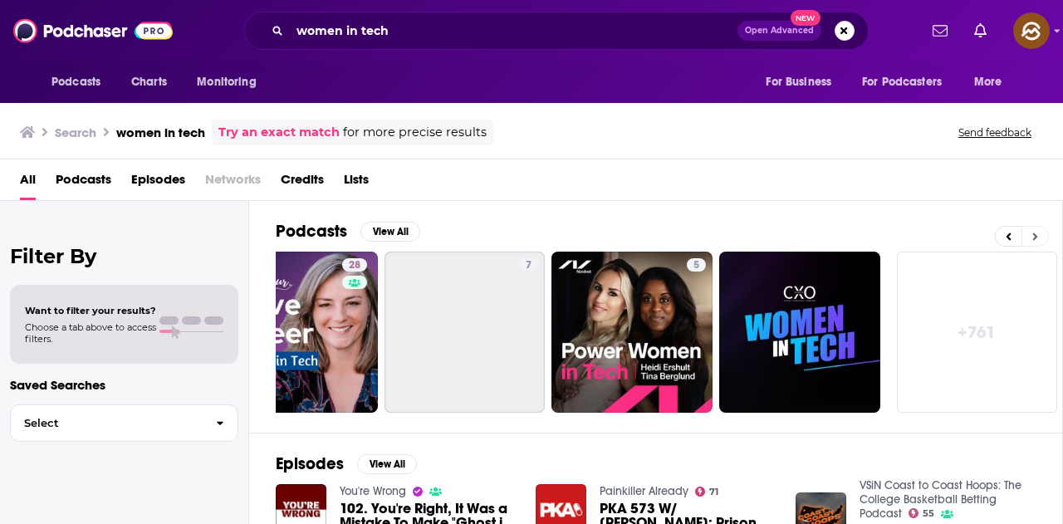
scroll to position [0, 738]
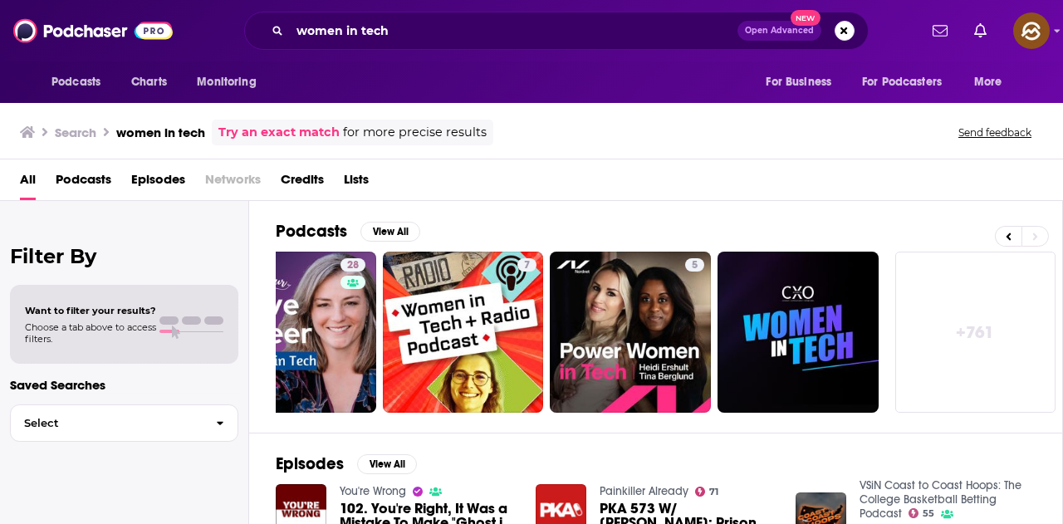
click at [174, 179] on span "Episodes" at bounding box center [158, 183] width 54 height 34
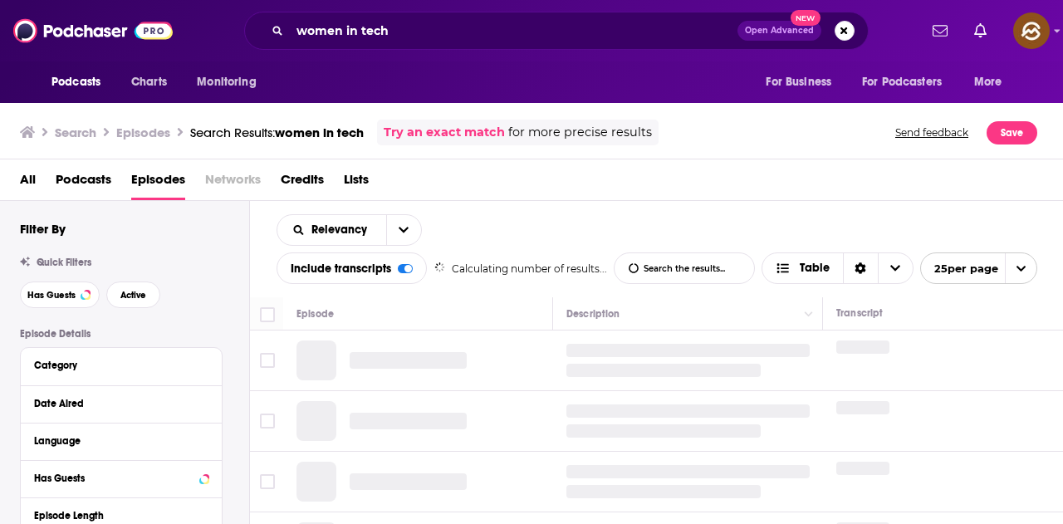
click at [86, 187] on span "Podcasts" at bounding box center [84, 183] width 56 height 34
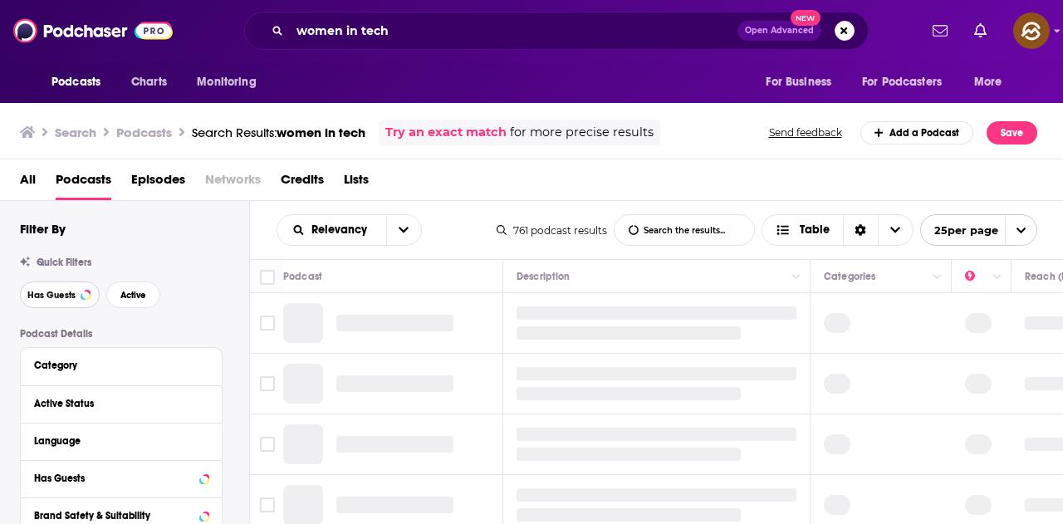
click at [61, 288] on button "Has Guests" at bounding box center [60, 294] width 80 height 27
click at [142, 291] on span "Active" at bounding box center [133, 295] width 26 height 9
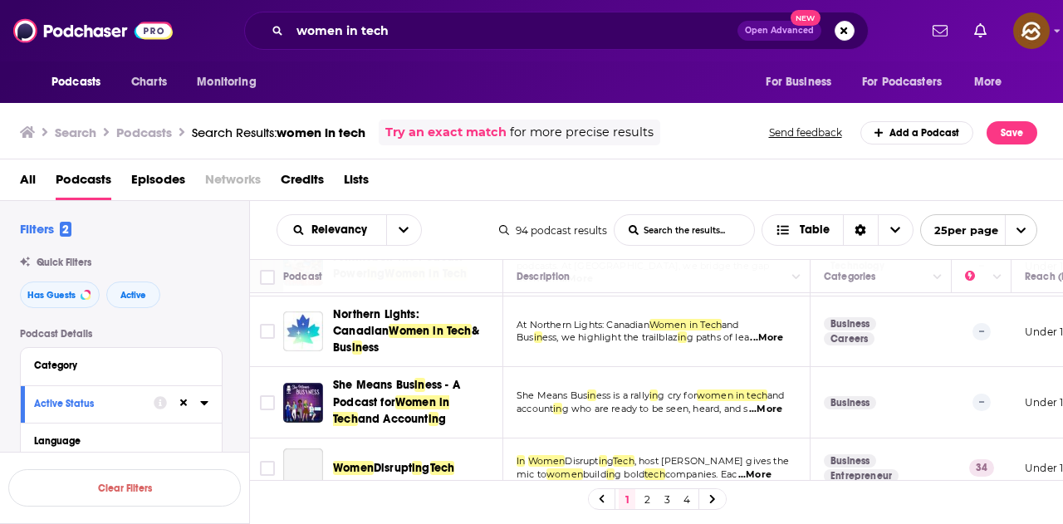
scroll to position [498, 0]
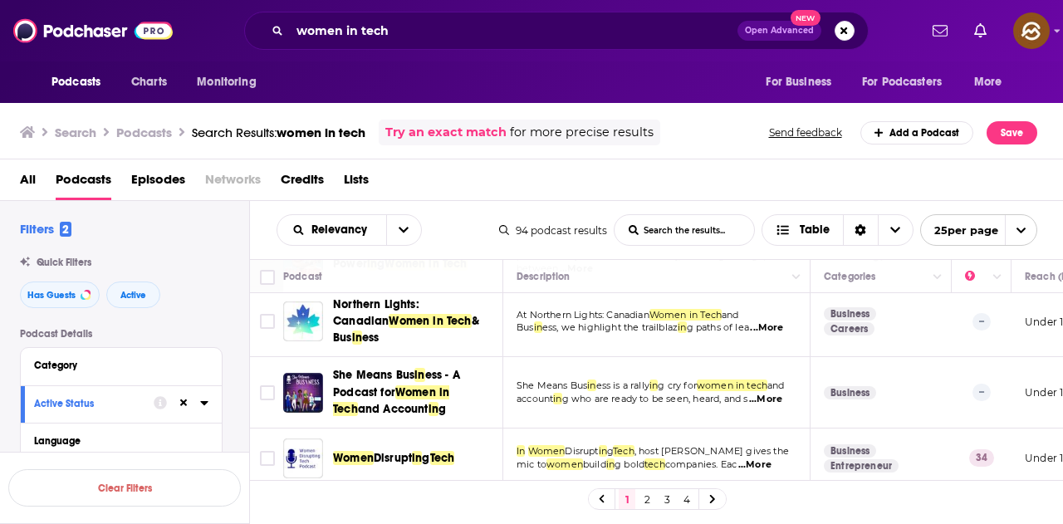
click at [702, 140] on div "Search Podcasts Search Results: women in tech Try an exact match for more preci…" at bounding box center [528, 133] width 1017 height 26
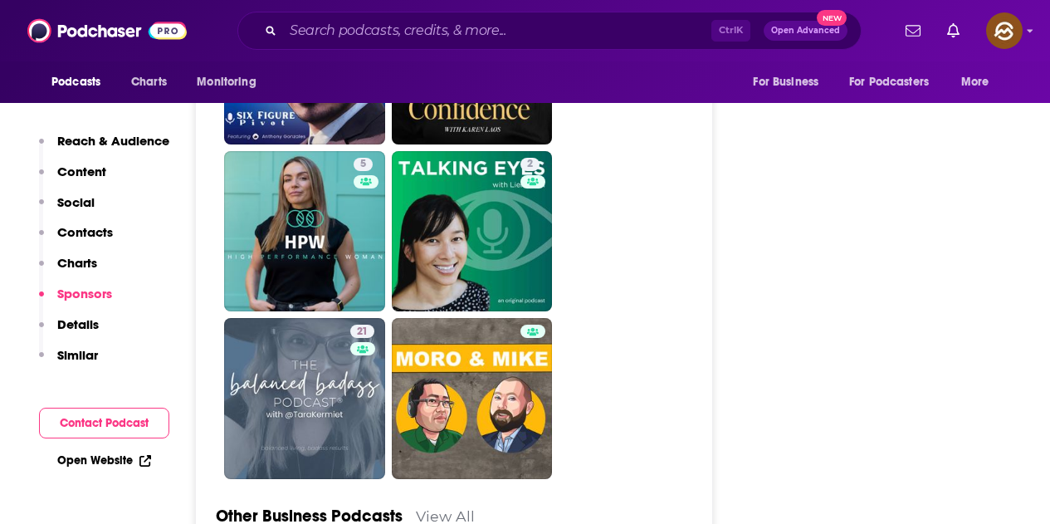
scroll to position [4317, 0]
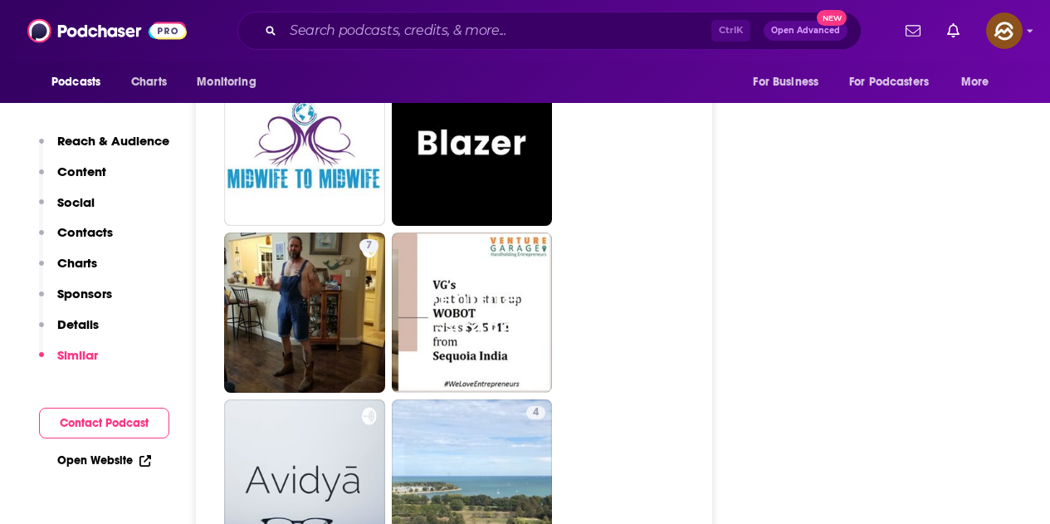
scroll to position [4151, 0]
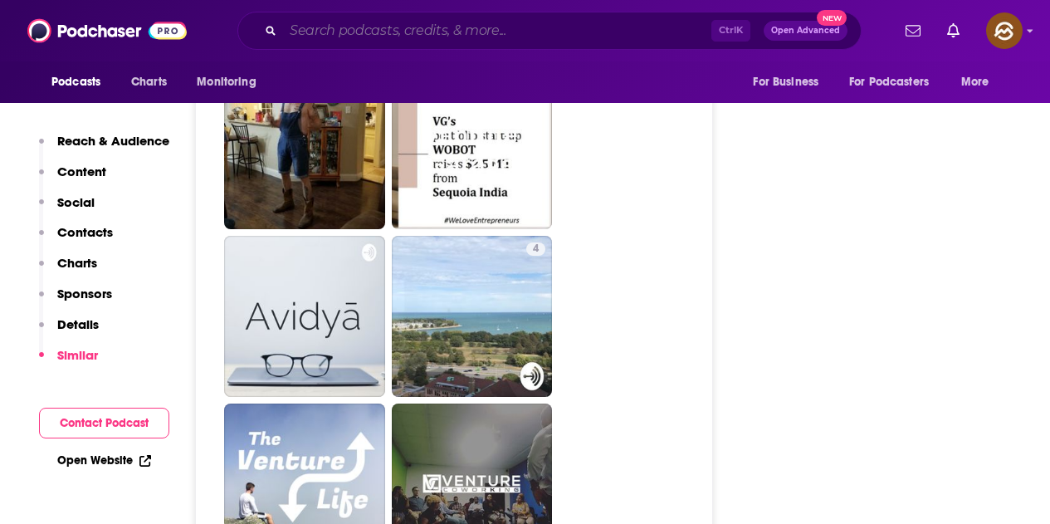
click at [518, 35] on input "Search podcasts, credits, & more..." at bounding box center [497, 30] width 428 height 27
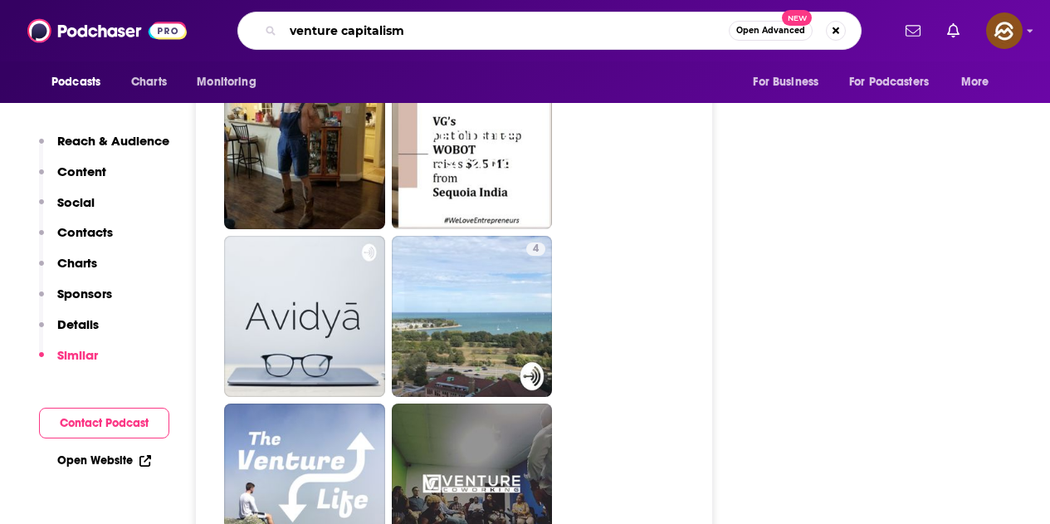
type input "venture capitalism"
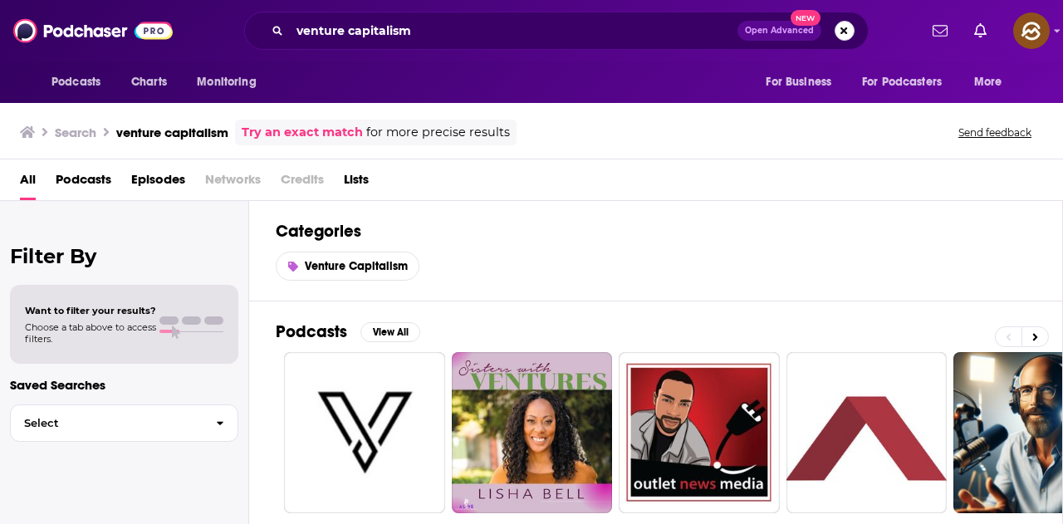
click at [845, 26] on button "Search podcasts, credits, & more..." at bounding box center [844, 31] width 20 height 20
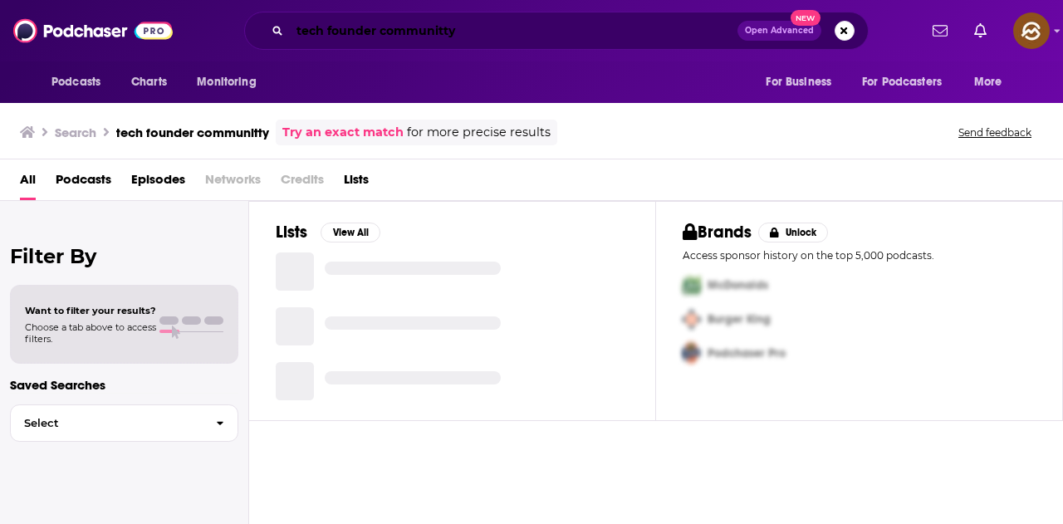
click at [439, 27] on input "tech founder communitty" at bounding box center [514, 30] width 448 height 27
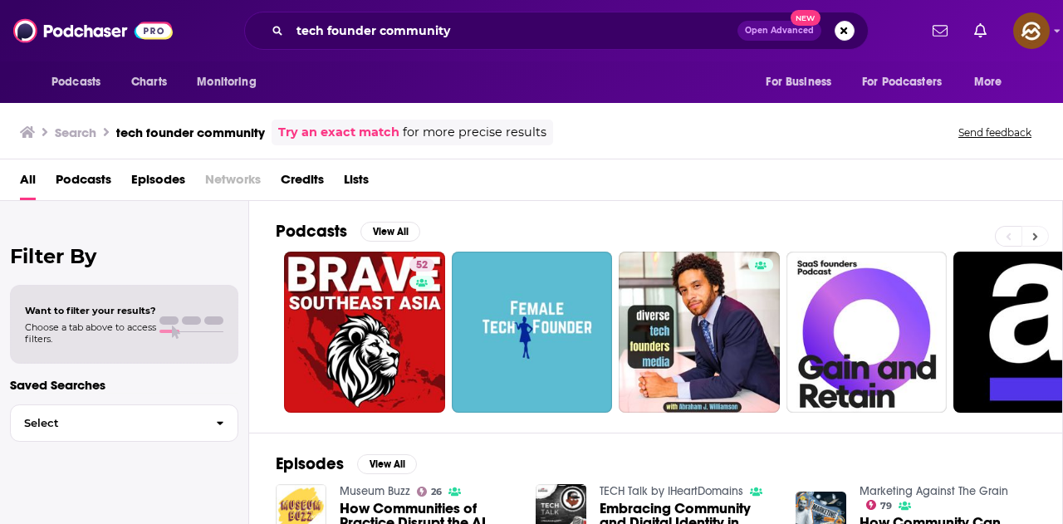
click at [1040, 232] on button at bounding box center [1034, 236] width 27 height 21
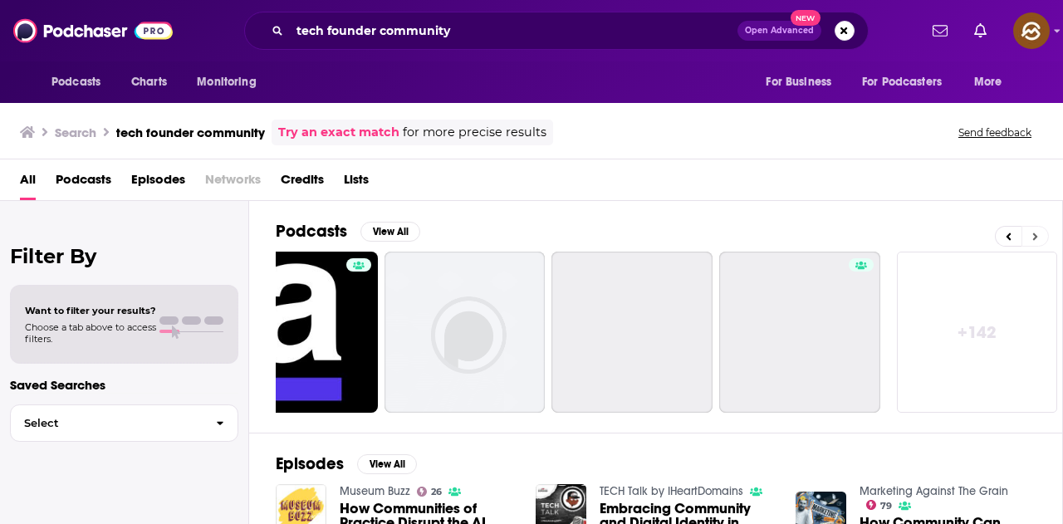
scroll to position [0, 738]
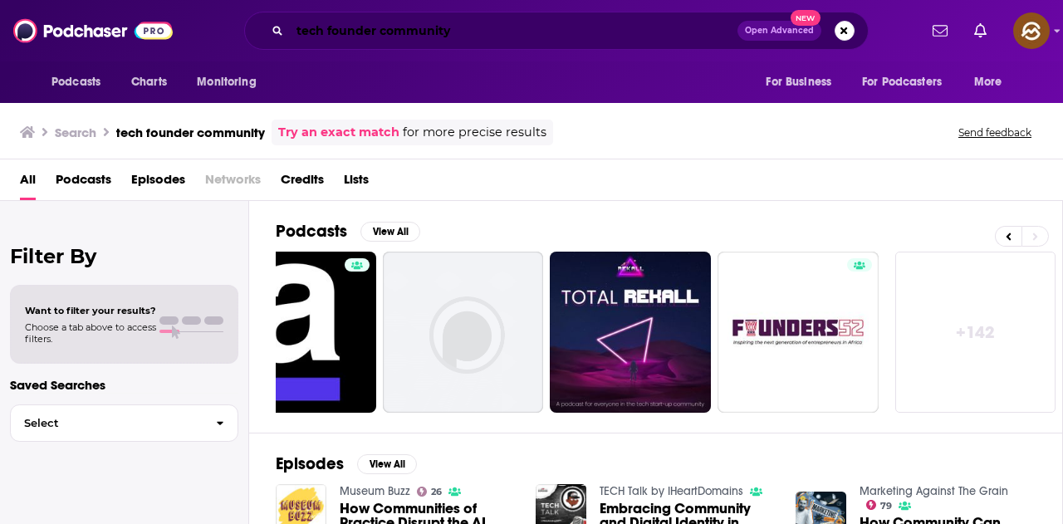
click at [491, 28] on input "tech founder community" at bounding box center [514, 30] width 448 height 27
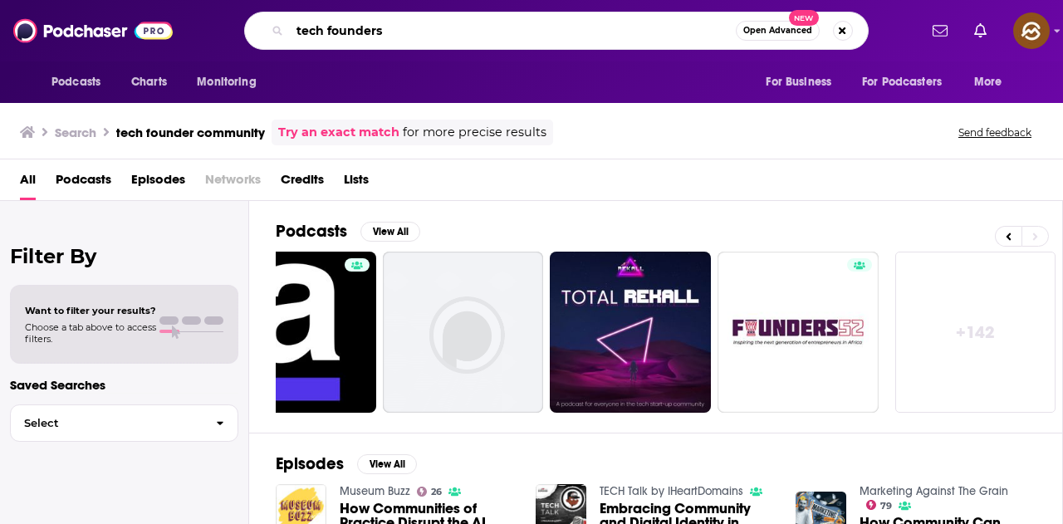
type input "tech founders"
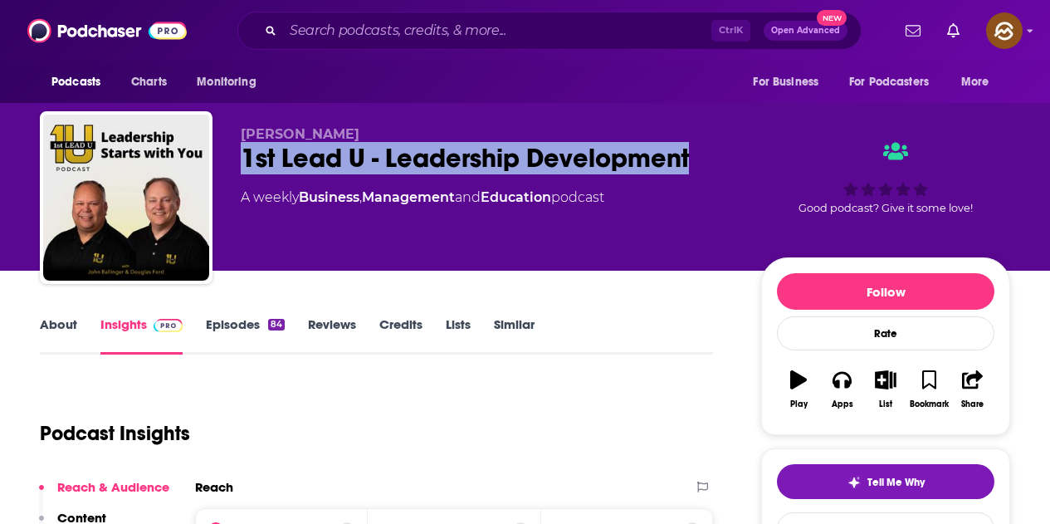
drag, startPoint x: 258, startPoint y: 151, endPoint x: 727, endPoint y: 177, distance: 469.8
click at [727, 177] on div "[PERSON_NAME] 1st Lead U - Leadership Development A weekly Business , Managemen…" at bounding box center [488, 192] width 494 height 133
click at [826, 403] on button "Apps" at bounding box center [841, 390] width 43 height 60
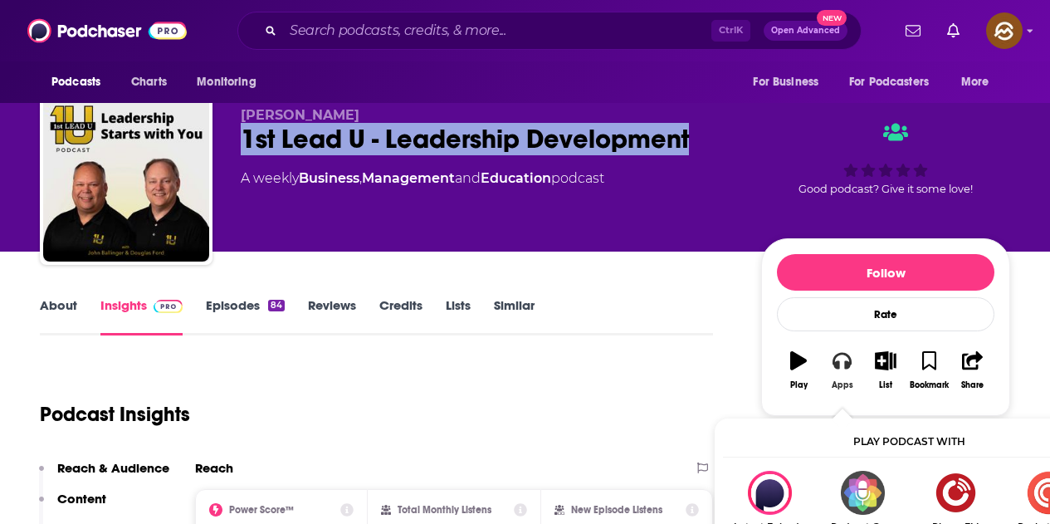
scroll to position [83, 0]
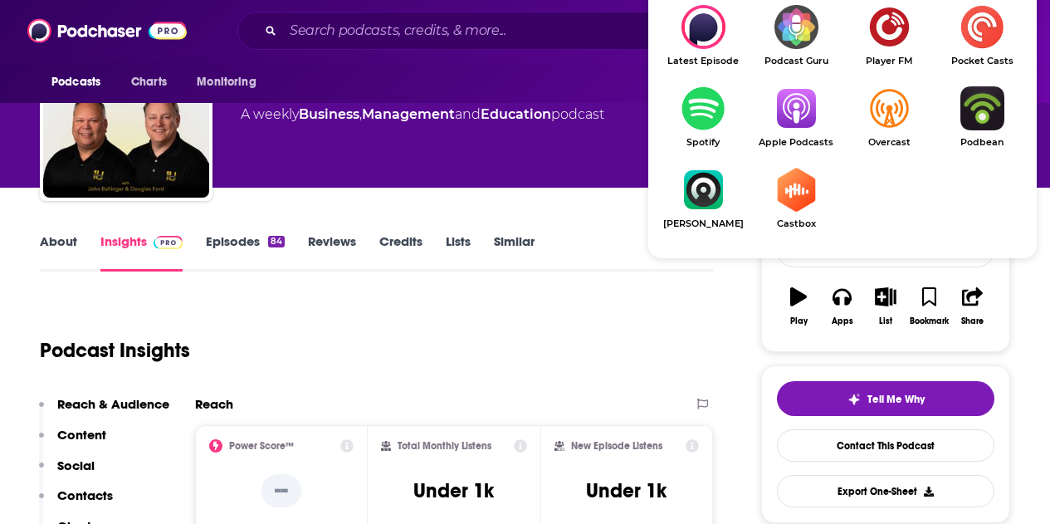
click at [795, 109] on img "Show Listen On dropdown" at bounding box center [796, 108] width 93 height 44
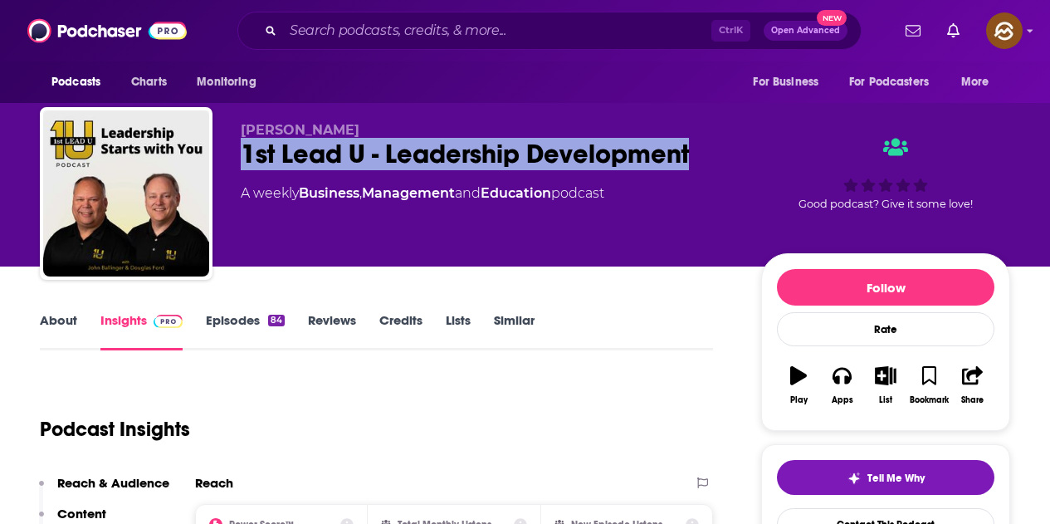
scroll to position [0, 0]
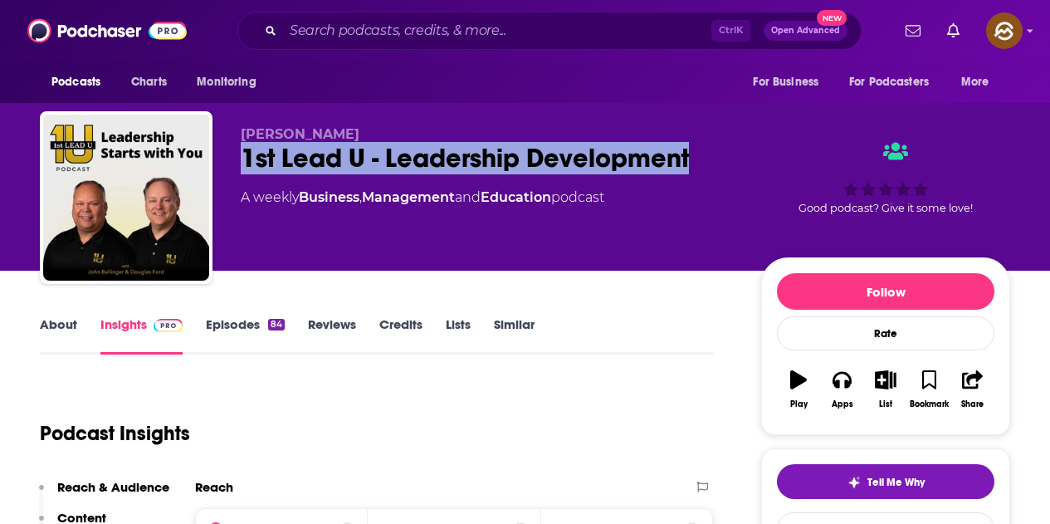
drag, startPoint x: 242, startPoint y: 125, endPoint x: 367, endPoint y: 135, distance: 125.7
click at [367, 135] on div "[PERSON_NAME] 1st Lead U - Leadership Development A weekly Business , Managemen…" at bounding box center [525, 200] width 971 height 179
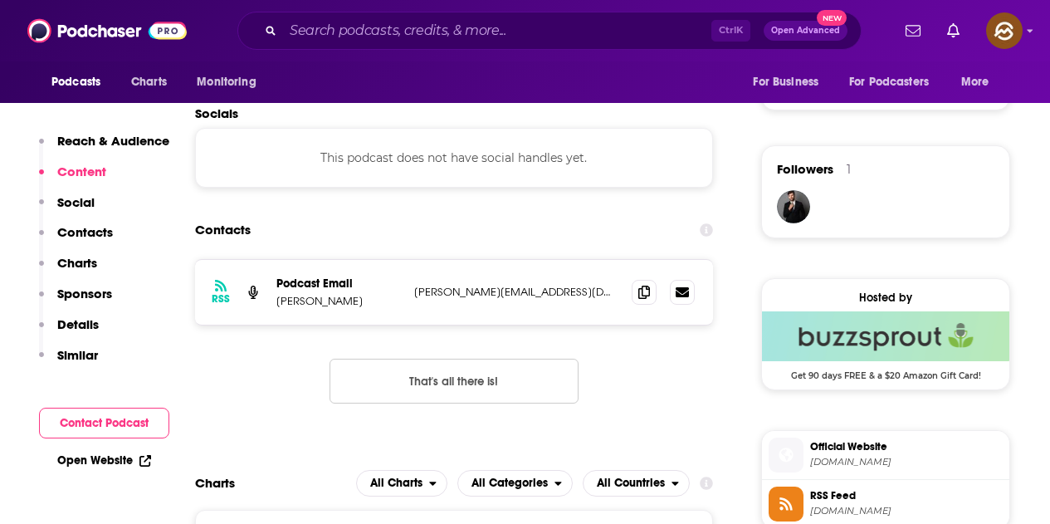
scroll to position [1162, 0]
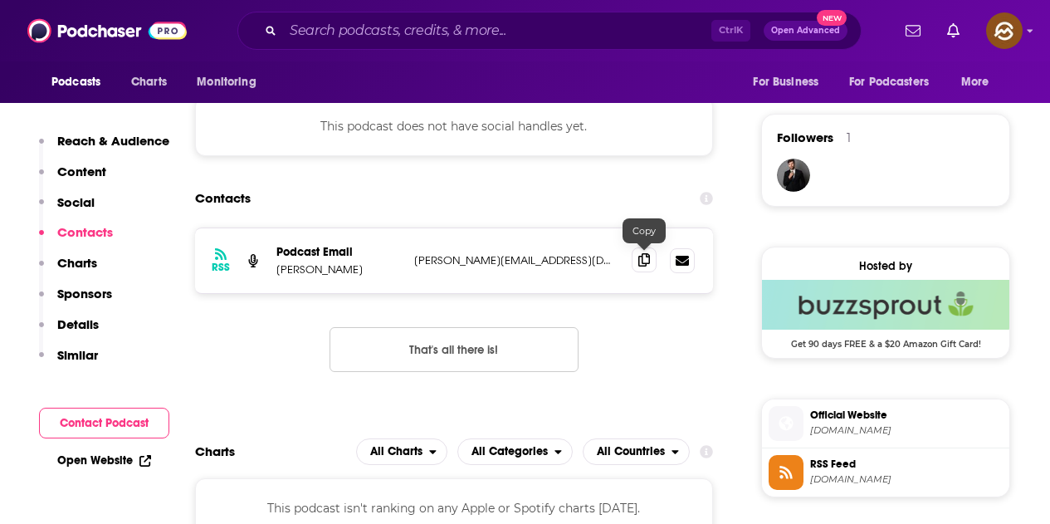
click at [642, 268] on span at bounding box center [644, 259] width 25 height 25
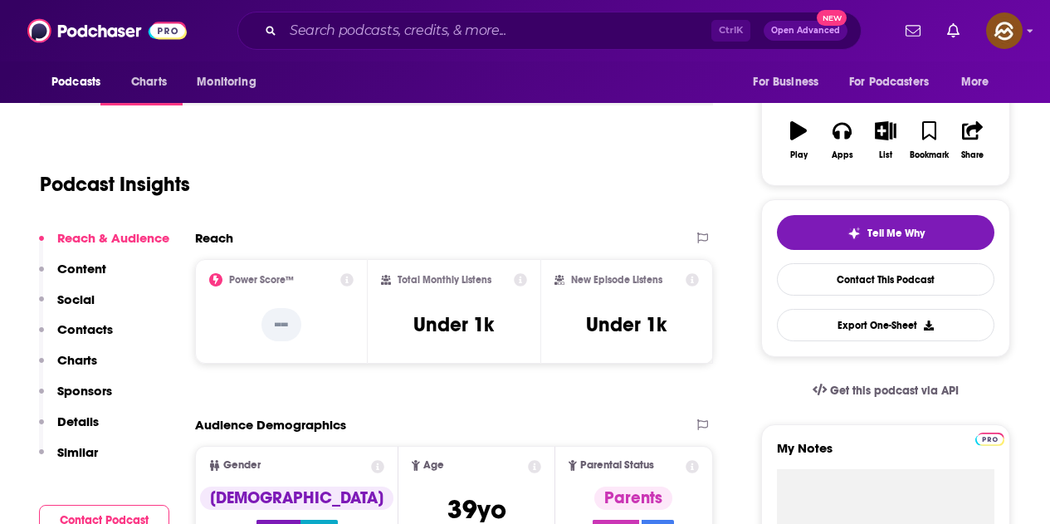
scroll to position [0, 0]
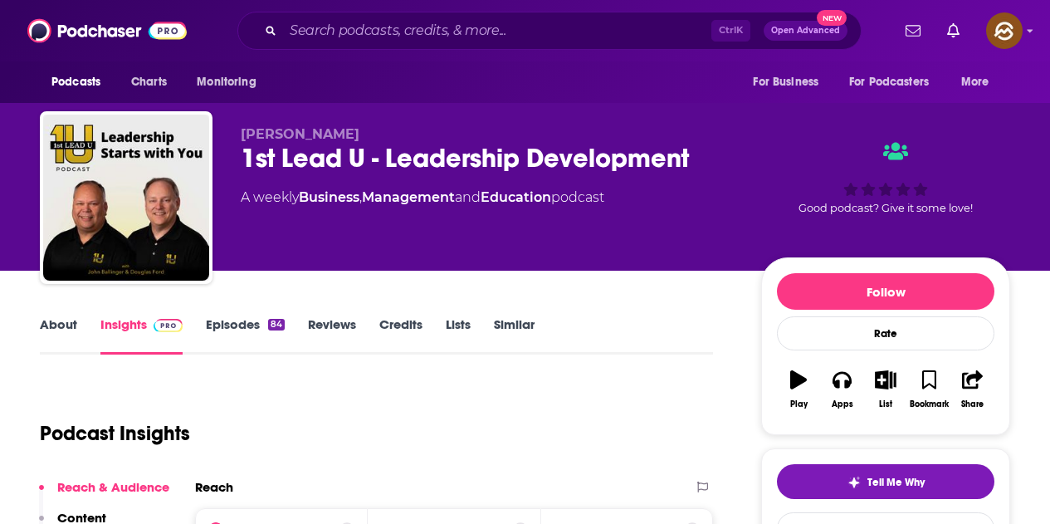
drag, startPoint x: 225, startPoint y: 323, endPoint x: 379, endPoint y: 8, distance: 350.5
click at [225, 323] on link "Episodes 84" at bounding box center [245, 335] width 79 height 38
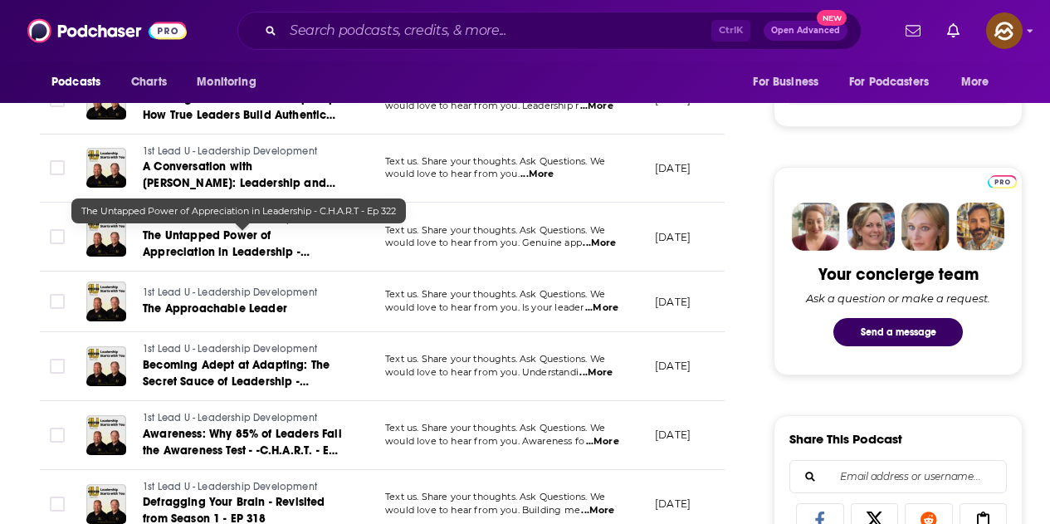
scroll to position [747, 0]
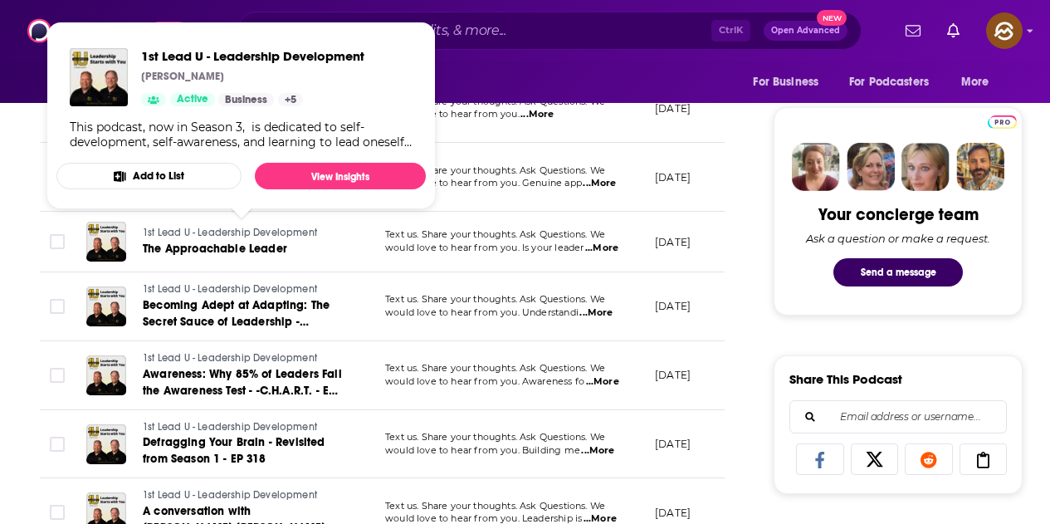
click at [251, 238] on span "1st Lead U - Leadership Development" at bounding box center [230, 233] width 174 height 12
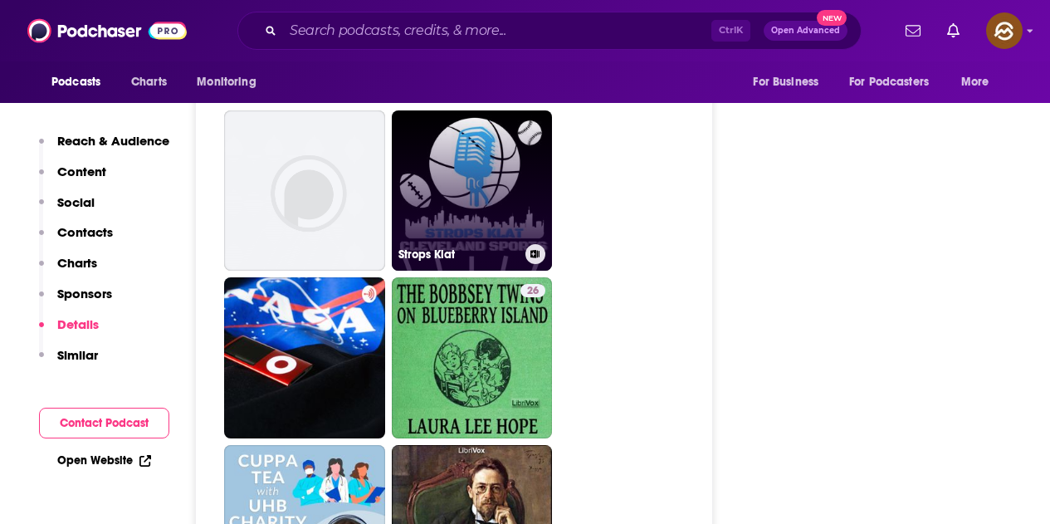
scroll to position [3653, 0]
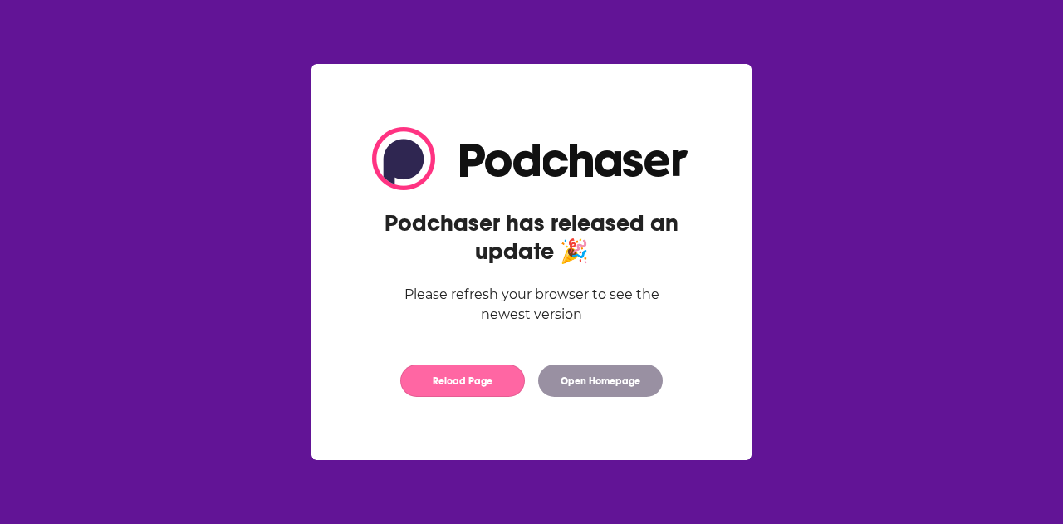
click at [439, 374] on button "Reload Page" at bounding box center [462, 380] width 125 height 32
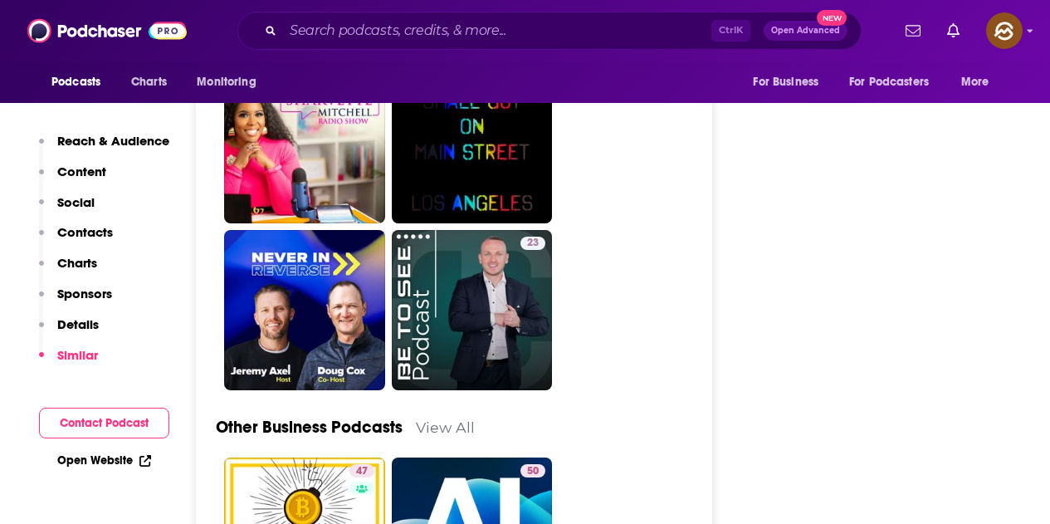
scroll to position [4068, 0]
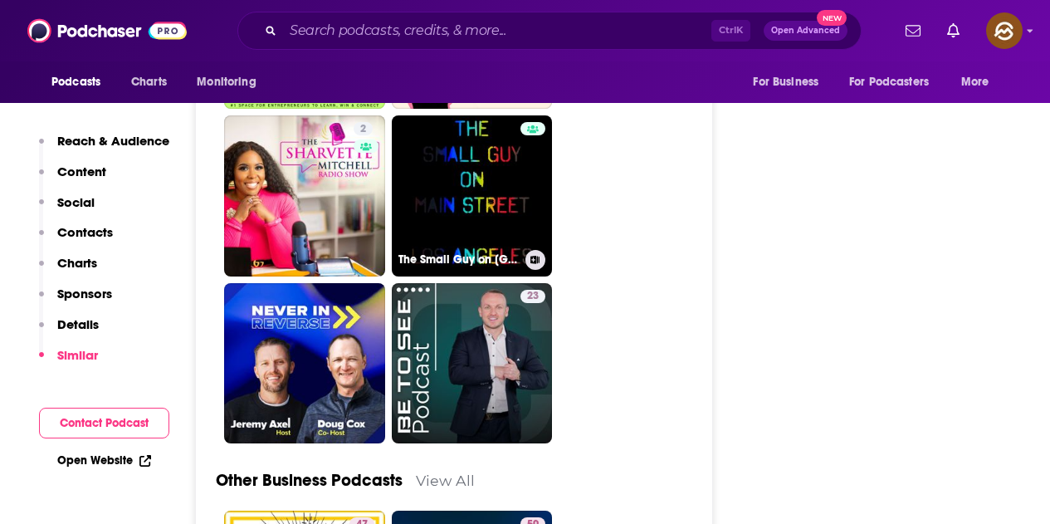
drag, startPoint x: 463, startPoint y: 213, endPoint x: 741, endPoint y: 164, distance: 281.5
click at [741, 164] on div "About Insights Episodes 34 Reviews Credits Lists Similar Podcast Insights Reach…" at bounding box center [387, 277] width 748 height 8062
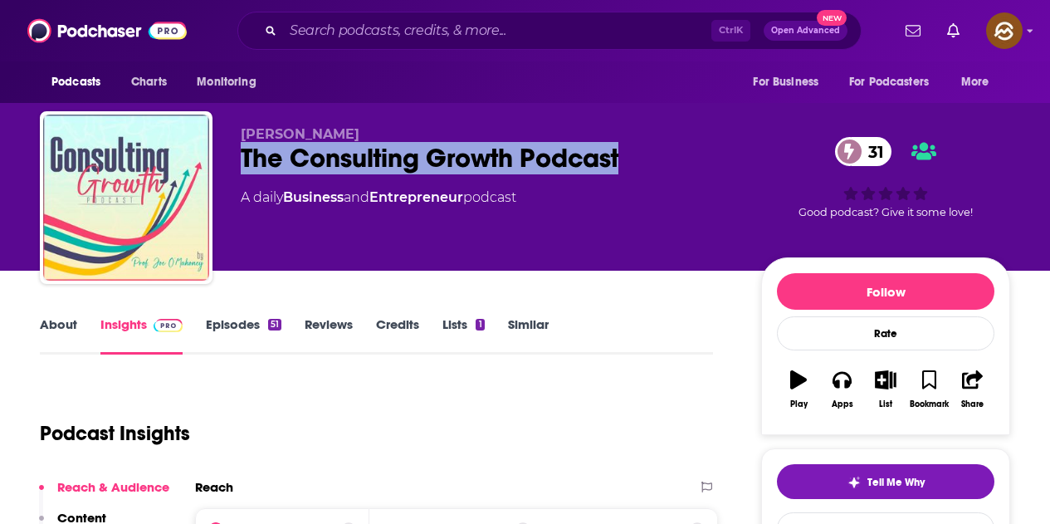
drag, startPoint x: 242, startPoint y: 154, endPoint x: 622, endPoint y: 170, distance: 380.6
click at [622, 170] on div "The Consulting Growth Podcast 31" at bounding box center [488, 158] width 494 height 32
click at [840, 394] on button "Apps" at bounding box center [841, 390] width 43 height 60
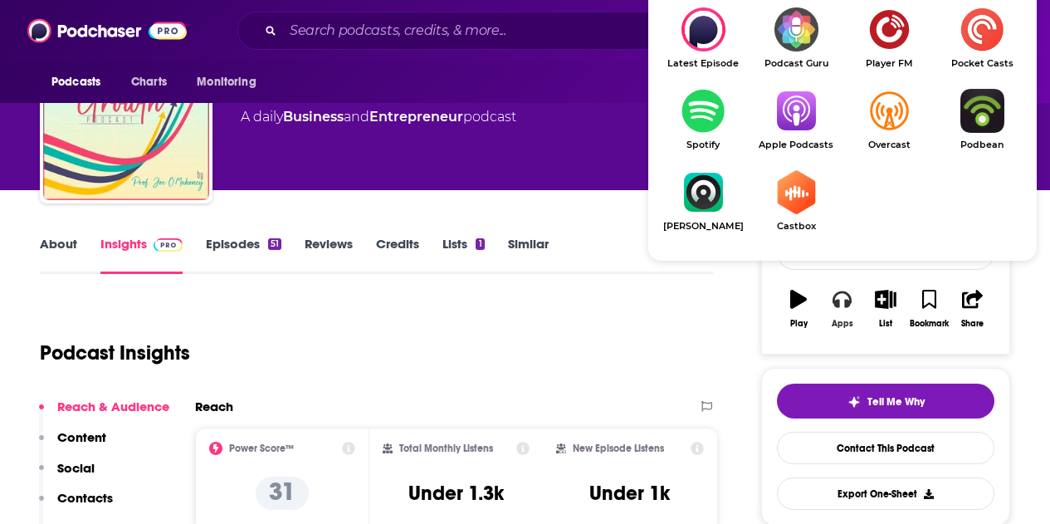
scroll to position [83, 0]
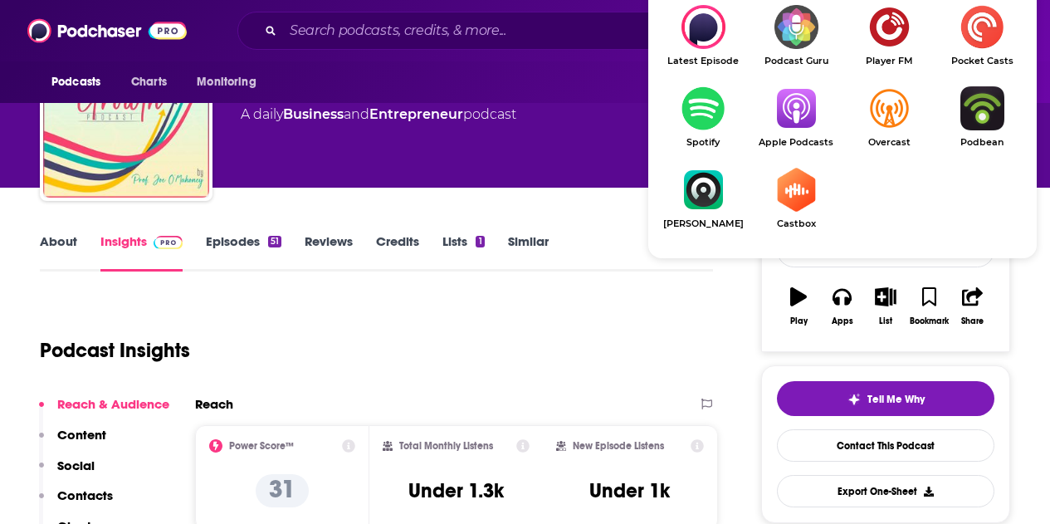
click at [794, 114] on img "Show Listen On dropdown" at bounding box center [796, 108] width 93 height 44
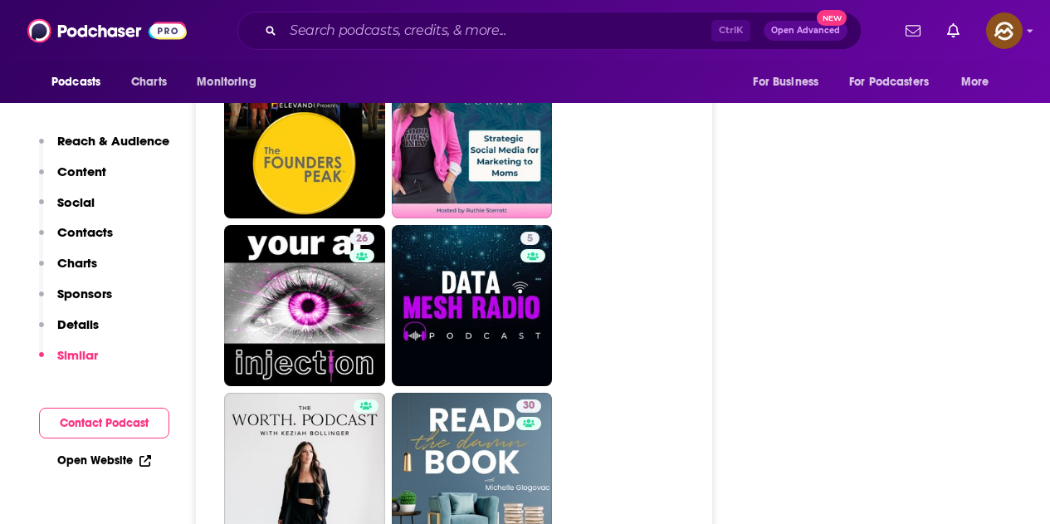
scroll to position [4317, 0]
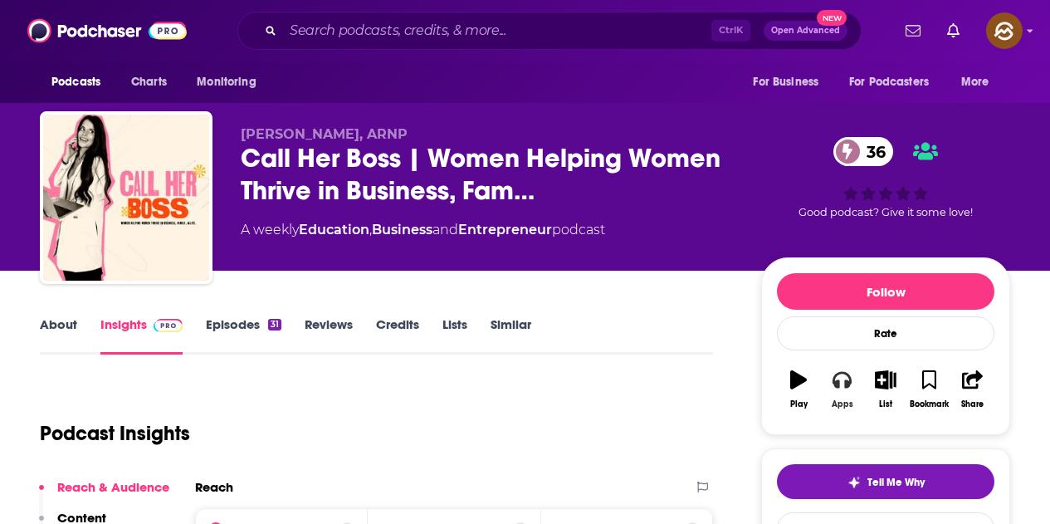
click at [830, 377] on button "Apps" at bounding box center [841, 390] width 43 height 60
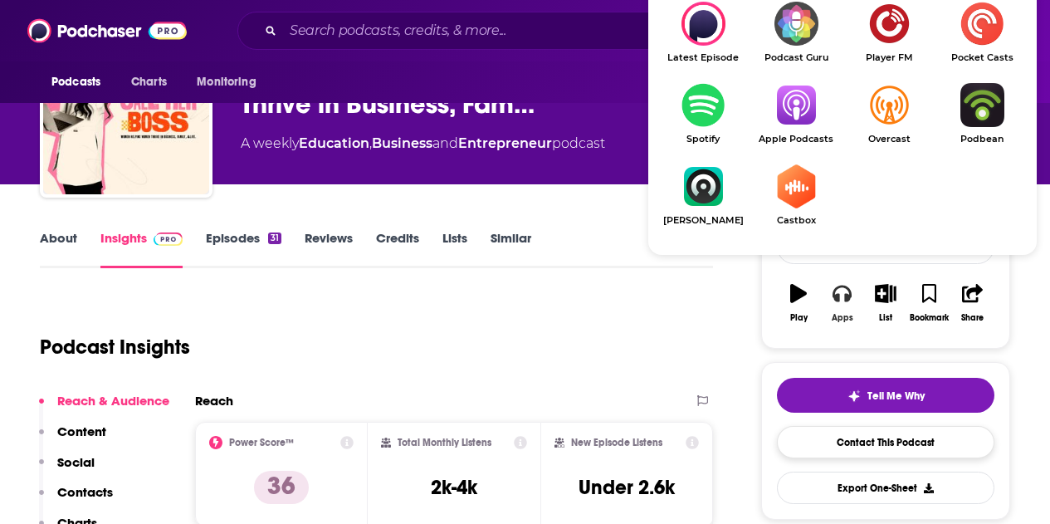
scroll to position [166, 0]
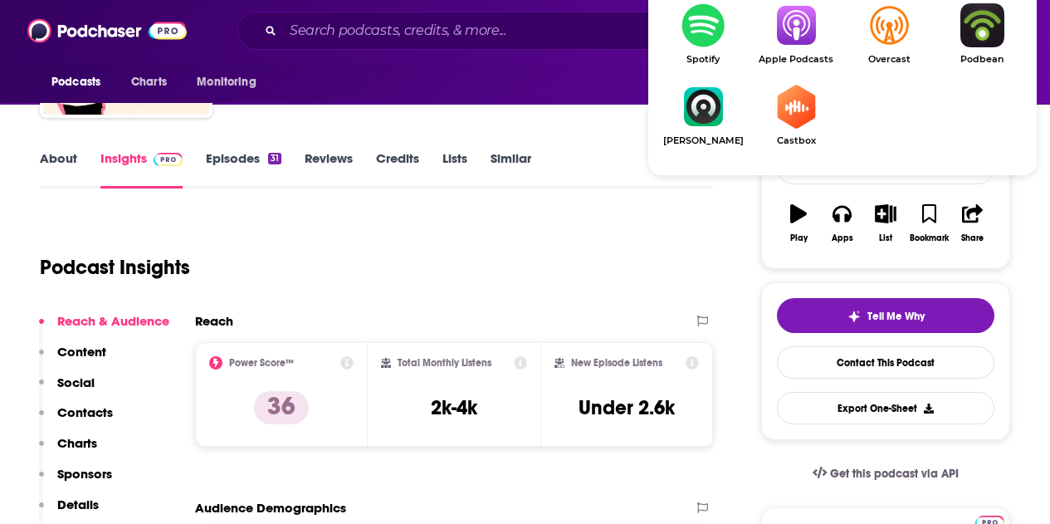
click at [796, 39] on img "Show Listen On dropdown" at bounding box center [796, 25] width 93 height 44
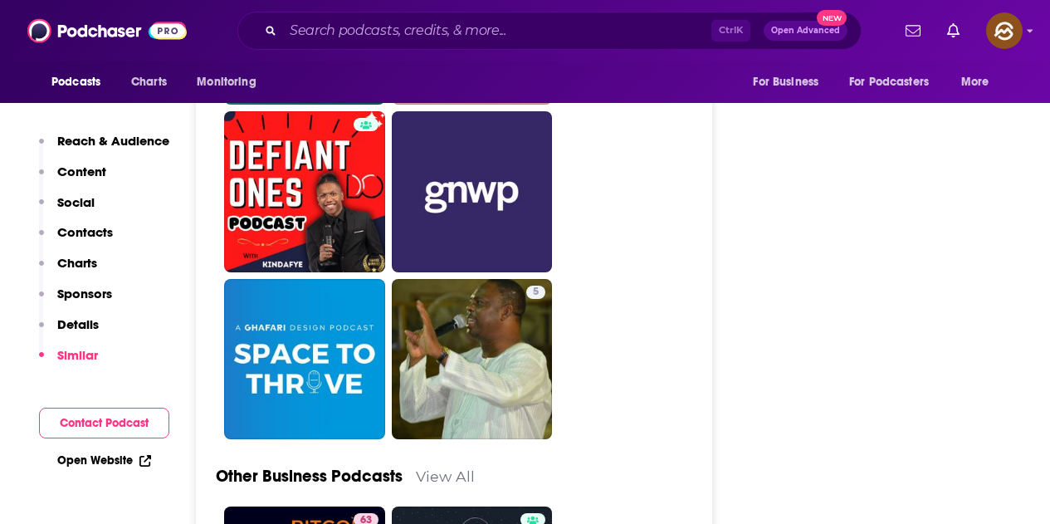
scroll to position [4234, 0]
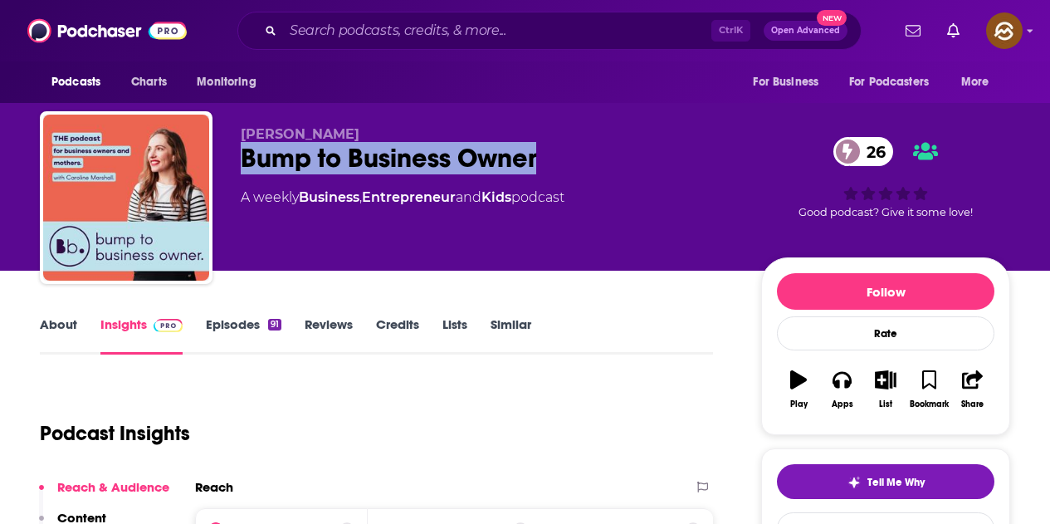
drag, startPoint x: 498, startPoint y: 164, endPoint x: 547, endPoint y: 159, distance: 49.2
click at [547, 159] on div "Bump to Business Owner 26" at bounding box center [488, 158] width 494 height 32
click at [837, 390] on button "Apps" at bounding box center [841, 390] width 43 height 60
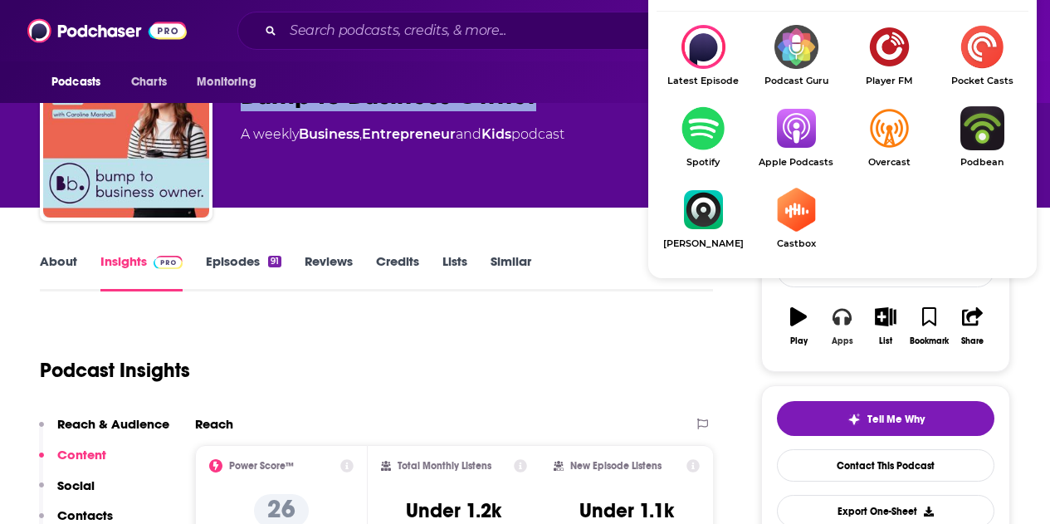
scroll to position [83, 0]
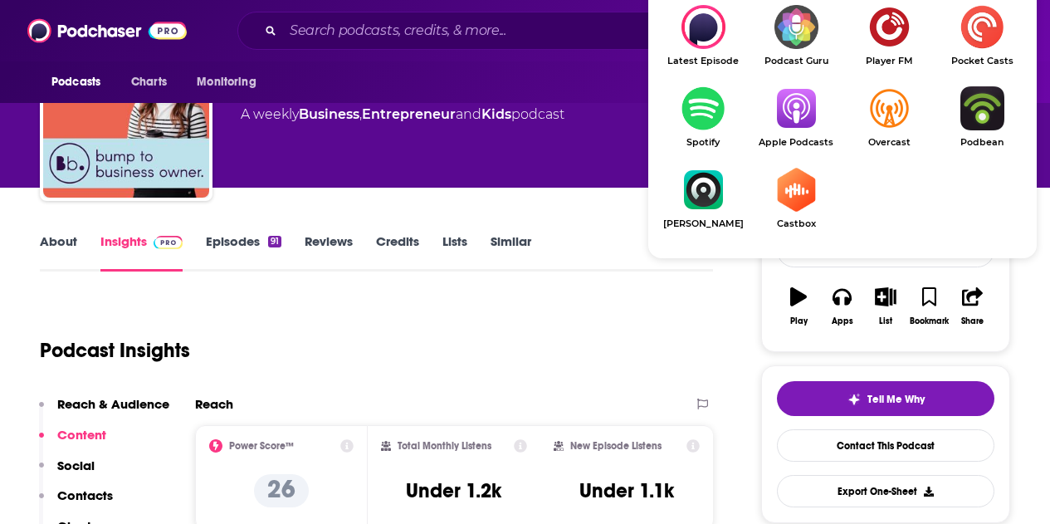
click at [812, 115] on img "Show Listen On dropdown" at bounding box center [796, 108] width 93 height 44
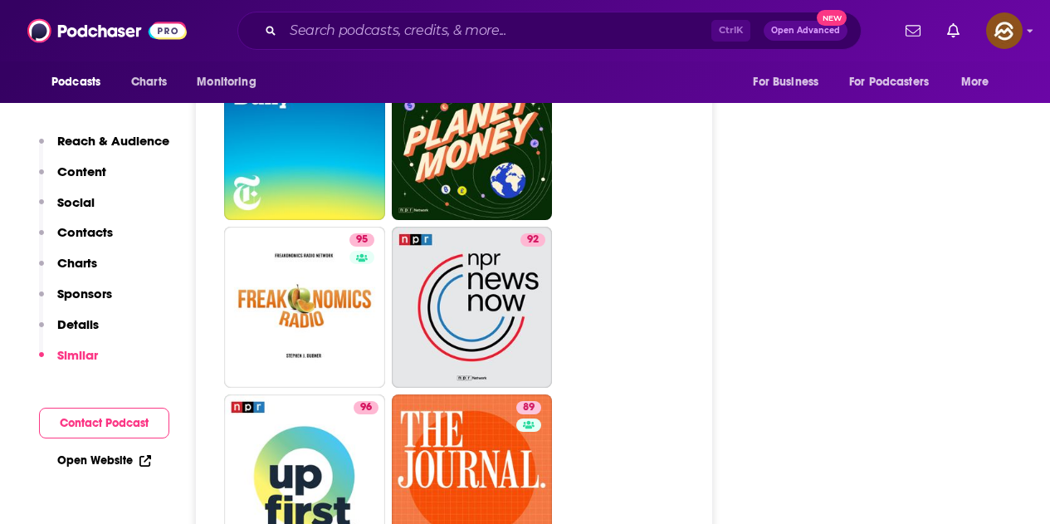
scroll to position [2408, 0]
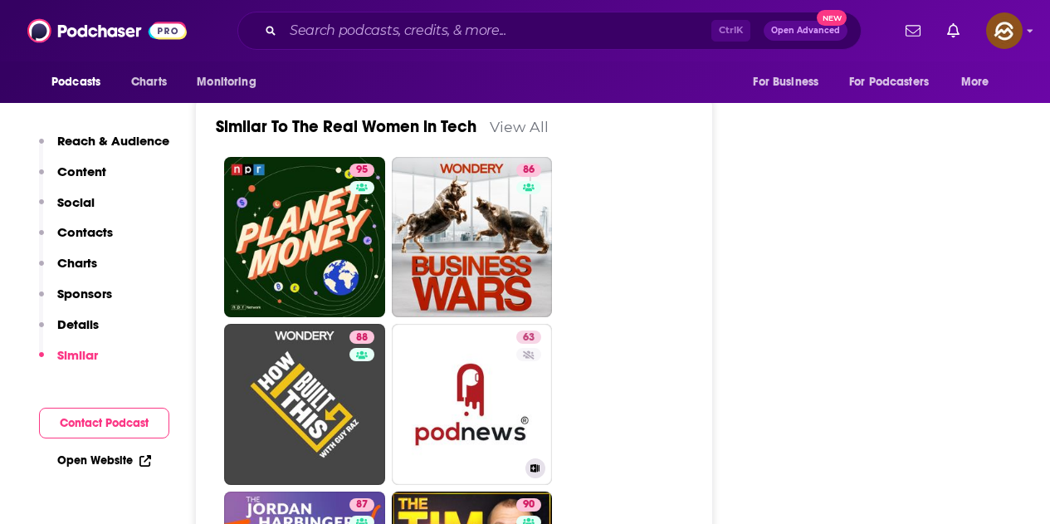
scroll to position [2408, 0]
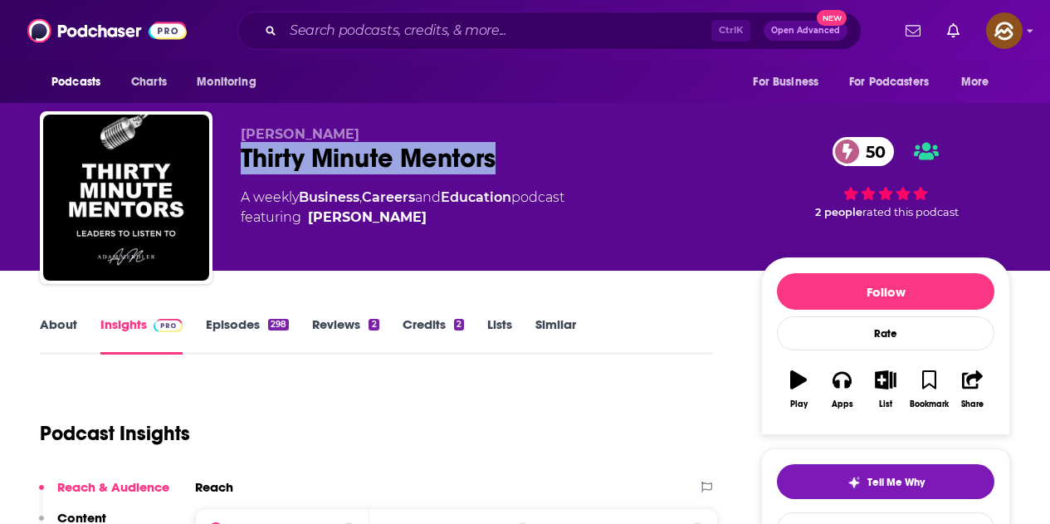
drag, startPoint x: 237, startPoint y: 149, endPoint x: 493, endPoint y: 159, distance: 256.7
click at [493, 159] on div "[PERSON_NAME] Thirty Minute Mentors 50 A weekly Business , Careers and Educatio…" at bounding box center [525, 200] width 971 height 179
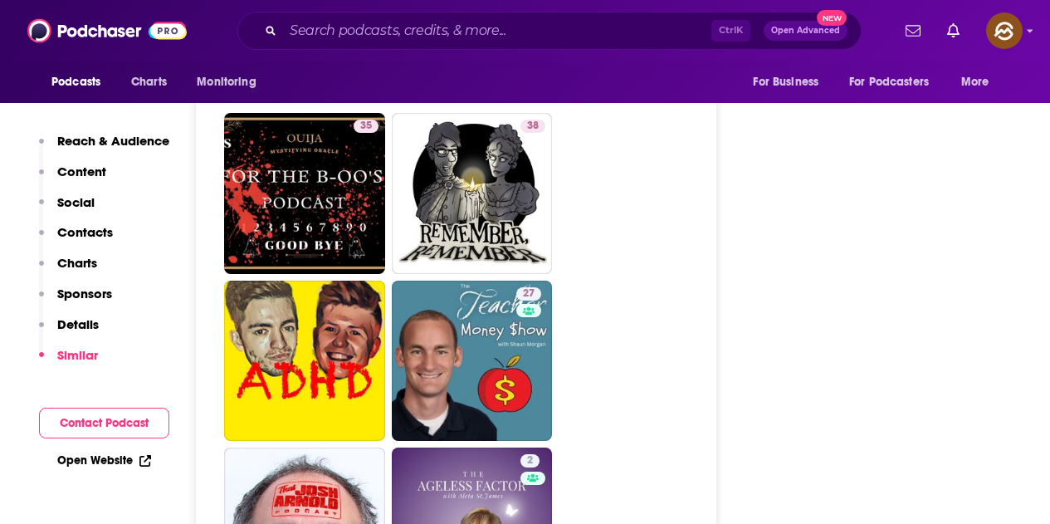
scroll to position [3321, 0]
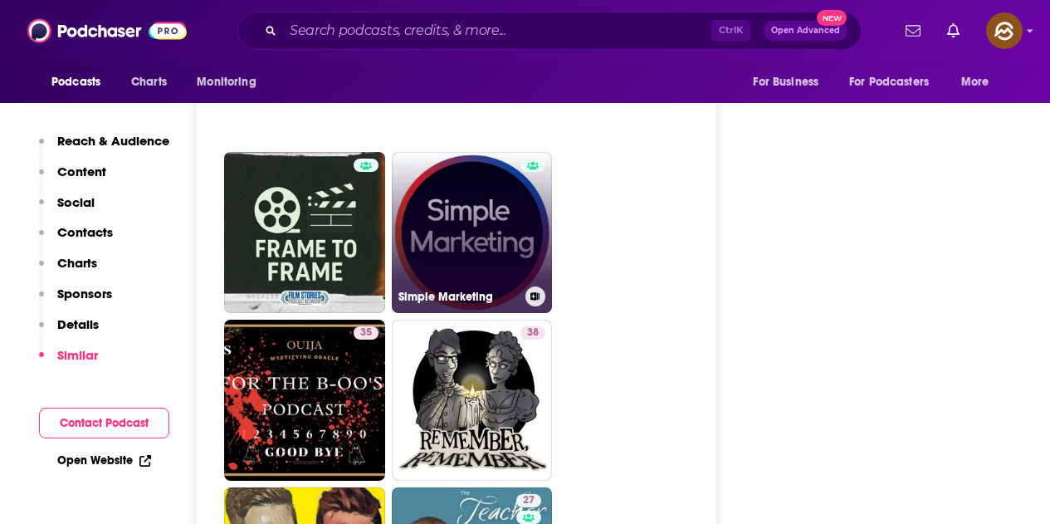
click at [453, 164] on link "Simple Marketing" at bounding box center [472, 232] width 161 height 161
type input "[URL][DOMAIN_NAME]"
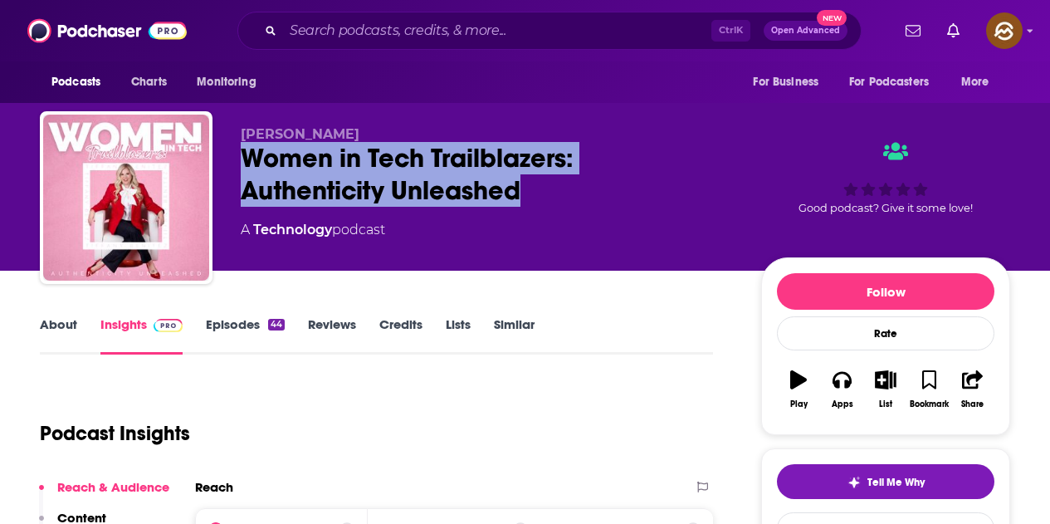
drag, startPoint x: 244, startPoint y: 156, endPoint x: 516, endPoint y: 191, distance: 273.7
click at [516, 191] on div "Women in Tech Trailblazers: Authenticity Unleashed" at bounding box center [488, 174] width 494 height 65
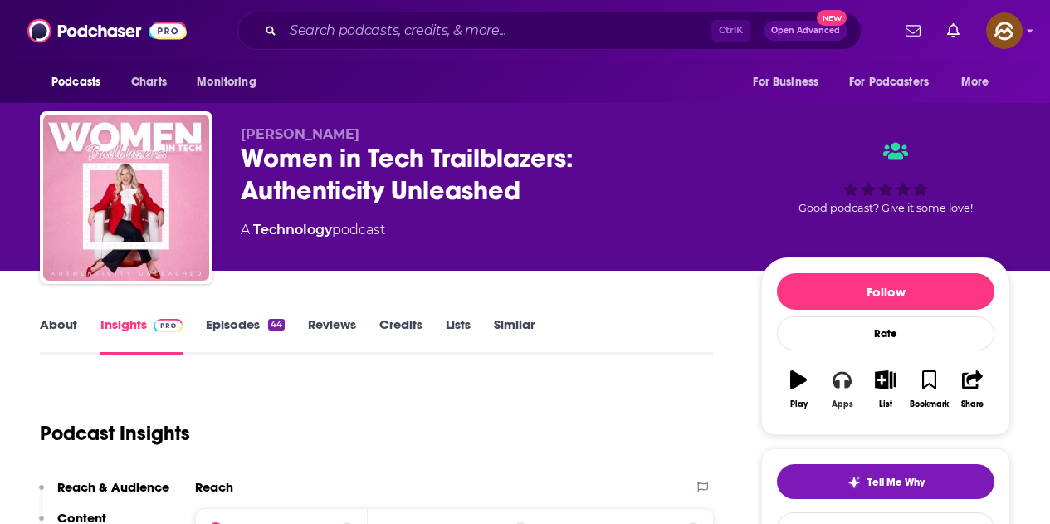
click at [842, 380] on icon "button" at bounding box center [842, 379] width 18 height 18
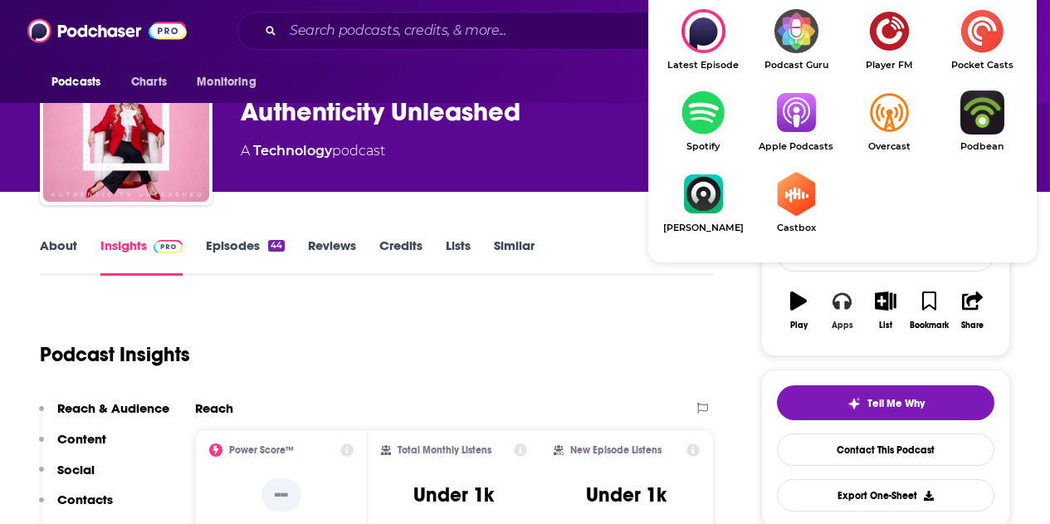
scroll to position [83, 0]
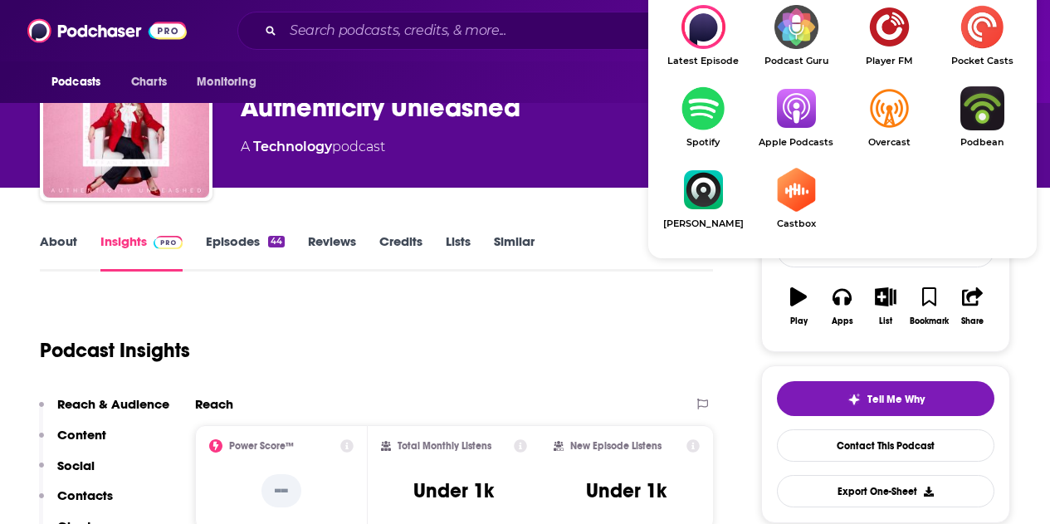
click at [794, 93] on img "Show Listen On dropdown" at bounding box center [796, 108] width 93 height 44
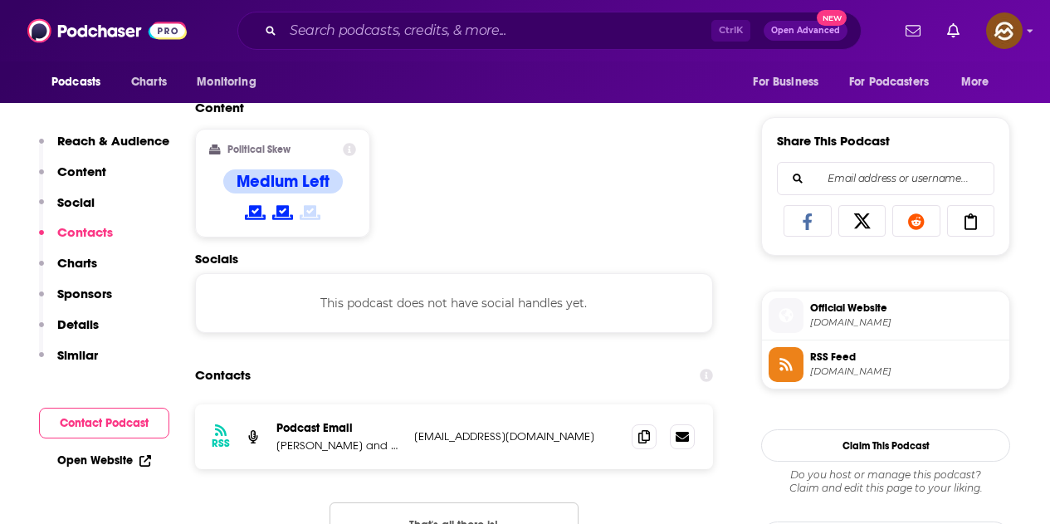
scroll to position [1162, 0]
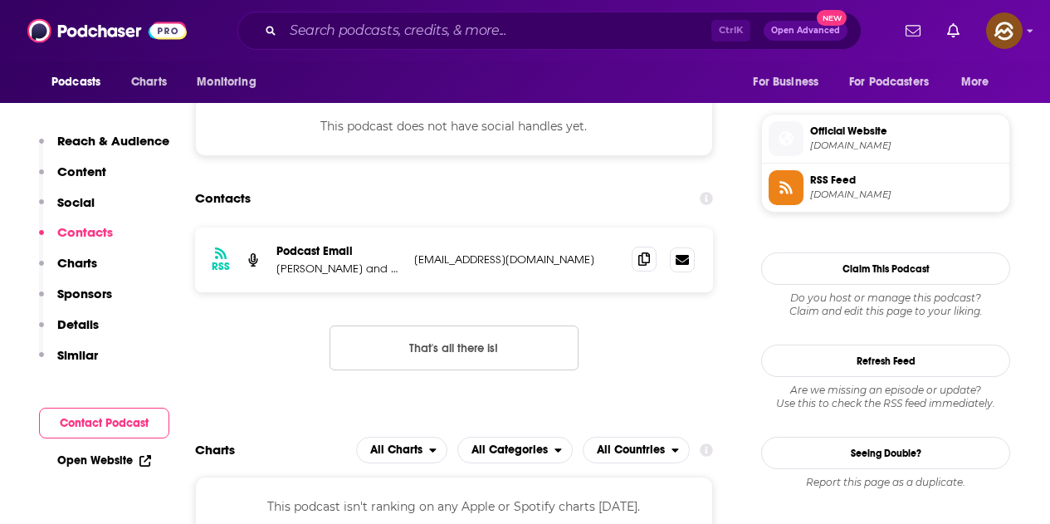
click at [646, 253] on icon at bounding box center [644, 258] width 12 height 13
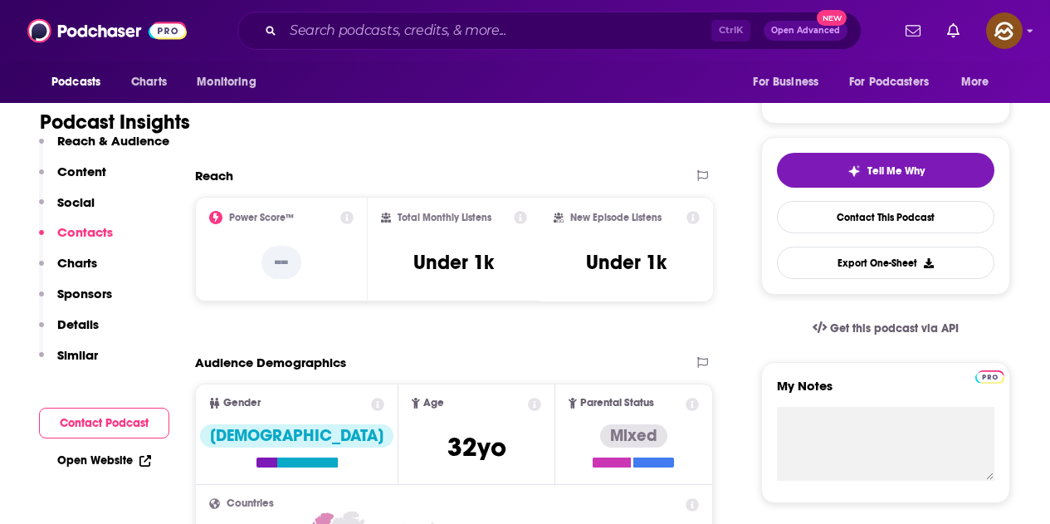
scroll to position [166, 0]
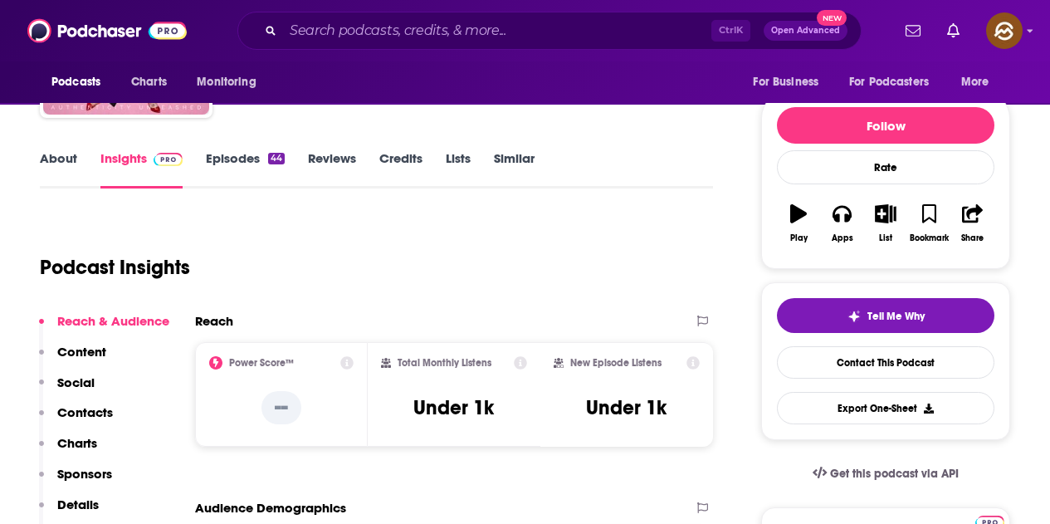
click at [244, 159] on link "Episodes 44" at bounding box center [245, 169] width 79 height 38
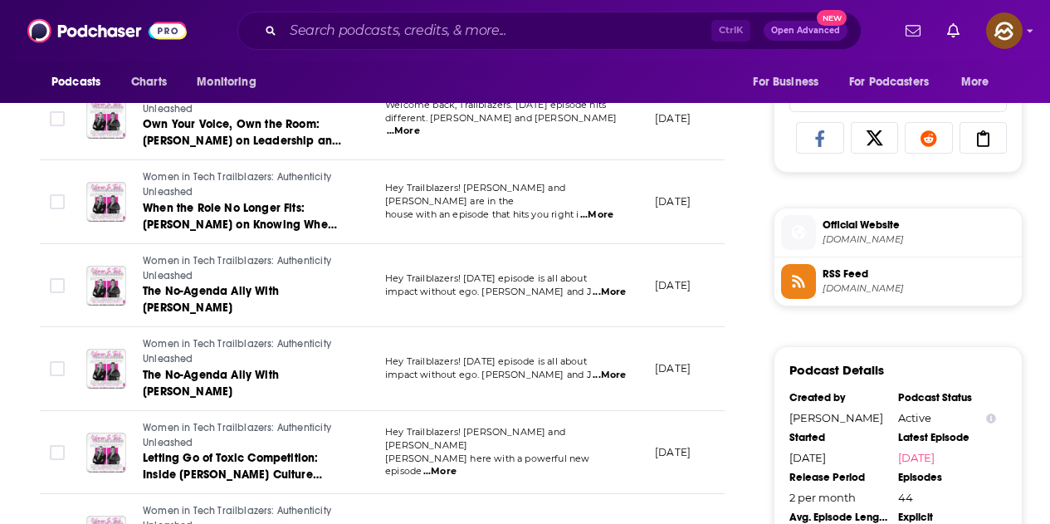
scroll to position [1079, 0]
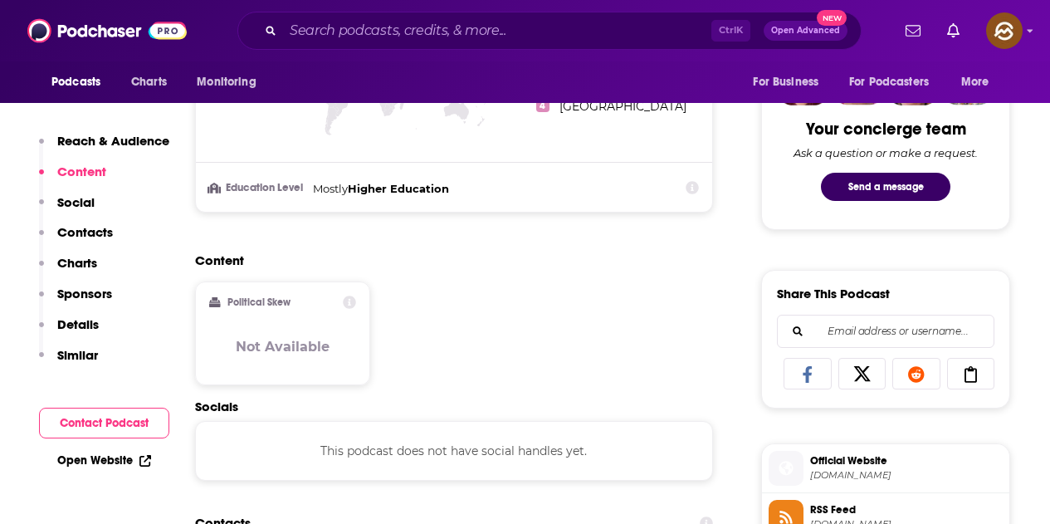
scroll to position [913, 0]
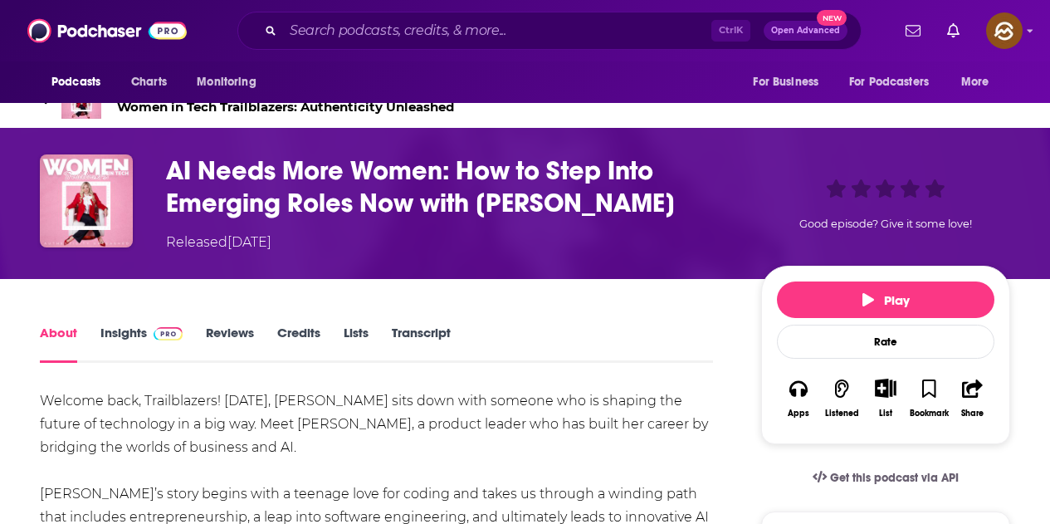
scroll to position [83, 0]
